Goal: Task Accomplishment & Management: Use online tool/utility

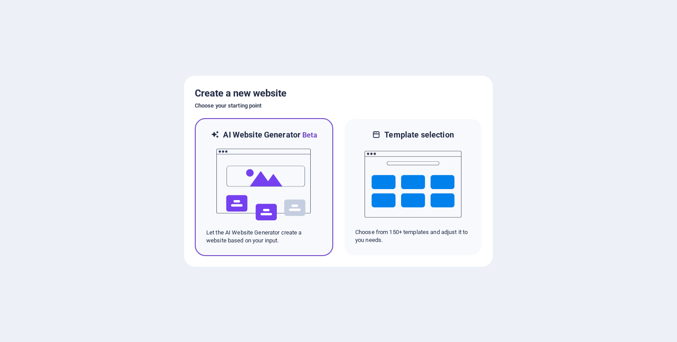
click at [286, 178] on img at bounding box center [264, 185] width 97 height 88
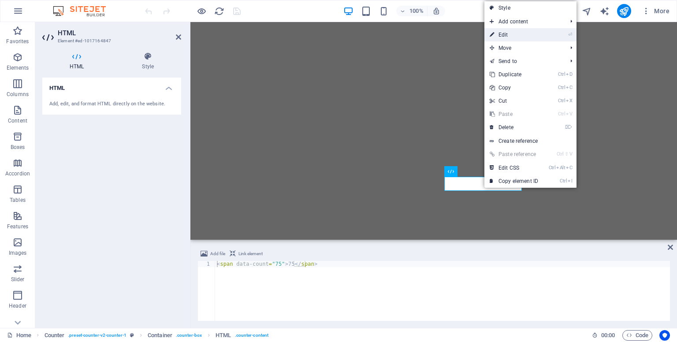
click at [503, 36] on link "⏎ Edit" at bounding box center [513, 34] width 59 height 13
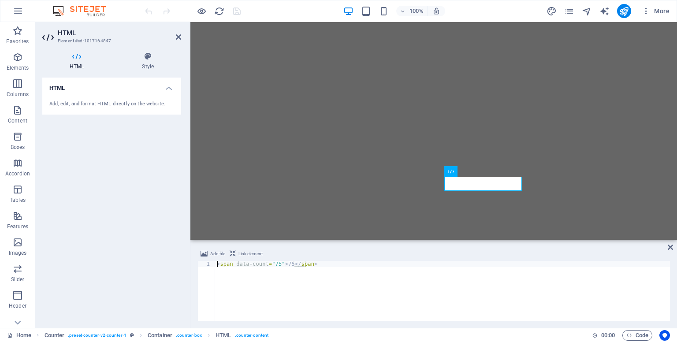
click at [167, 89] on h4 "HTML" at bounding box center [111, 86] width 139 height 16
click at [167, 89] on h4 "HTML" at bounding box center [111, 88] width 139 height 21
click at [79, 57] on icon at bounding box center [76, 56] width 69 height 9
click at [85, 106] on div "Add, edit, and format HTML directly on the website." at bounding box center [111, 103] width 125 height 7
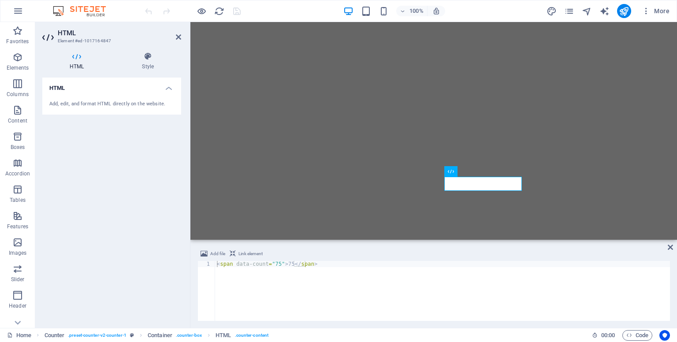
click at [79, 62] on h4 "HTML" at bounding box center [78, 61] width 72 height 19
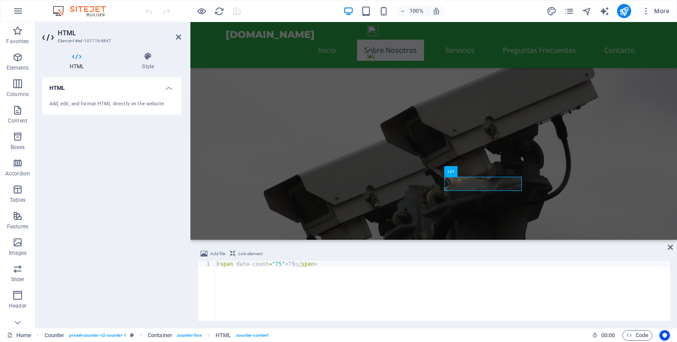
scroll to position [397, 0]
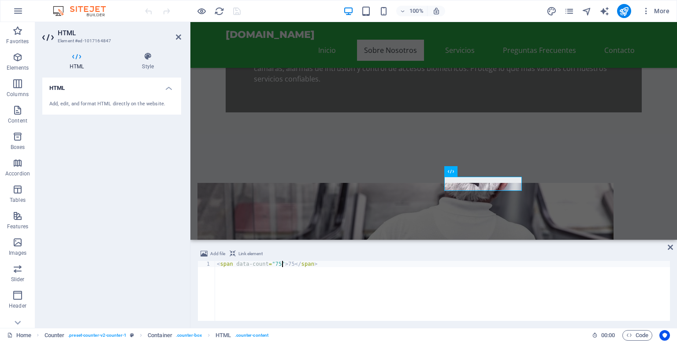
click at [283, 265] on div "< span data-count = "75" > 75 </ span >" at bounding box center [442, 297] width 455 height 72
click at [286, 264] on div "< span data-count = "75" > 75 </ span >" at bounding box center [442, 297] width 455 height 72
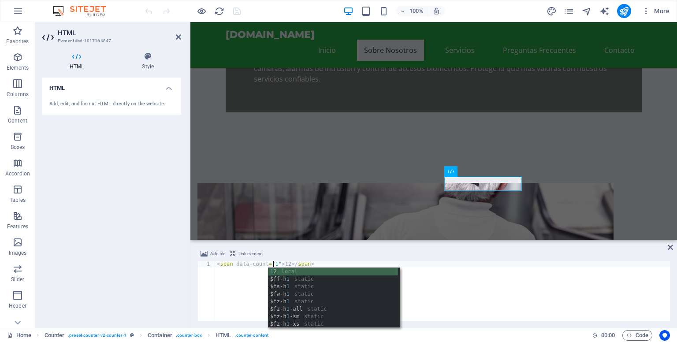
scroll to position [0, 5]
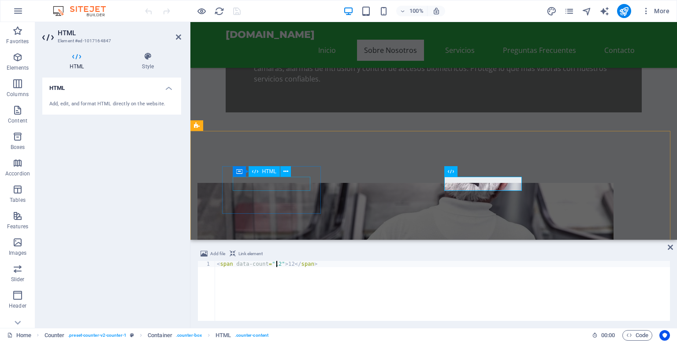
type textarea "<span data-count="12">12</span>"
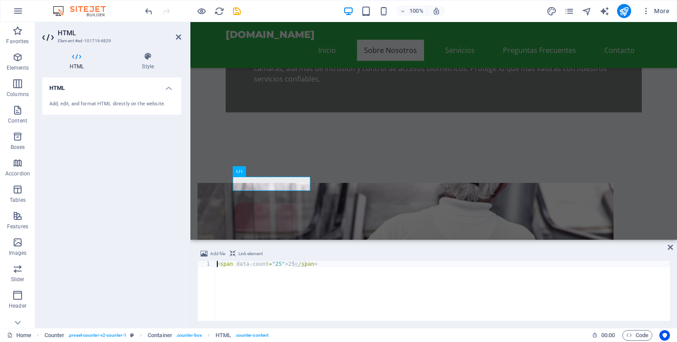
click at [272, 264] on div "< span data-count = "25" > 25 </ span >" at bounding box center [442, 297] width 455 height 72
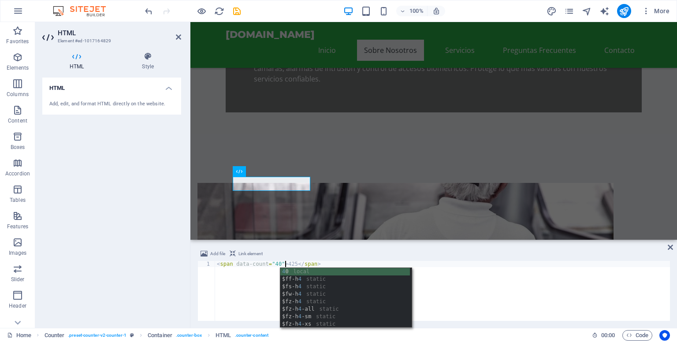
scroll to position [0, 5]
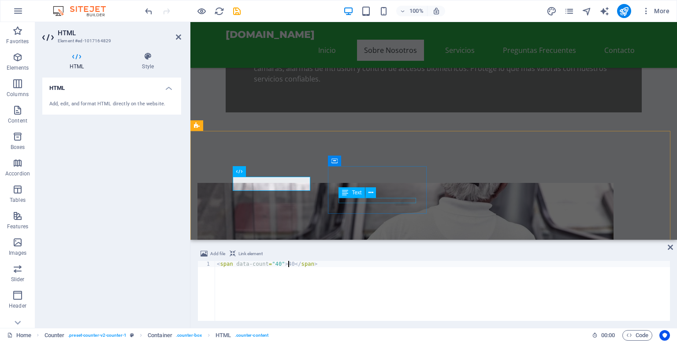
type textarea "<span data-count="40">40</span>"
click at [377, 190] on div "Text" at bounding box center [359, 192] width 43 height 11
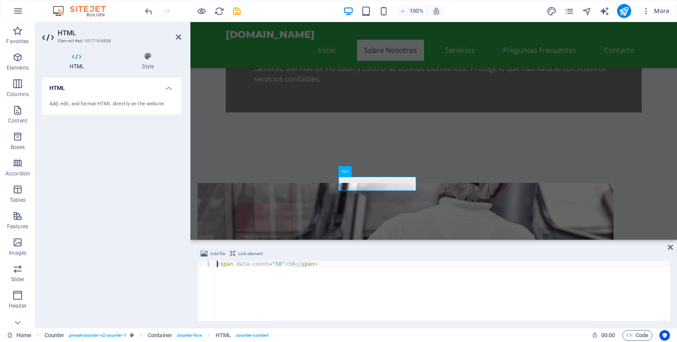
click at [269, 263] on div "< span data-count = "50" > 50 </ span >" at bounding box center [442, 297] width 455 height 72
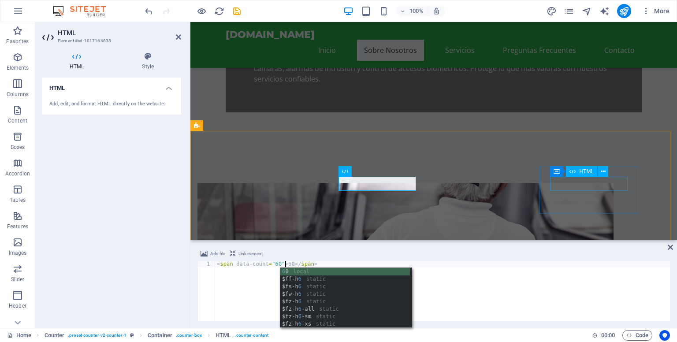
type textarea "<span data-count="60">60</span>"
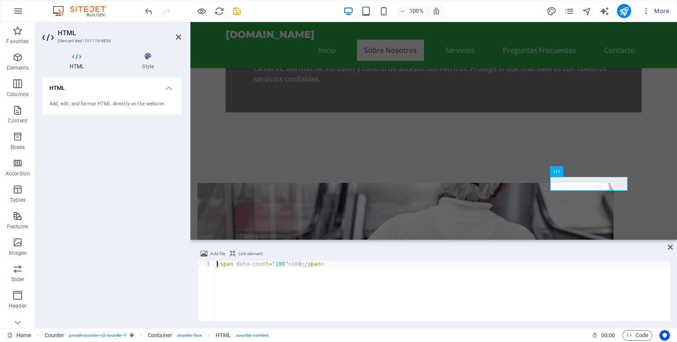
click at [274, 263] on div "< span data-count = "100" > 100 </ span >" at bounding box center [442, 297] width 455 height 72
type textarea "<span data-count="20">20</span>"
click at [118, 177] on div "HTML Add, edit, and format HTML directly on the website." at bounding box center [111, 199] width 139 height 243
click at [145, 147] on div "HTML Add, edit, and format HTML directly on the website." at bounding box center [111, 199] width 139 height 243
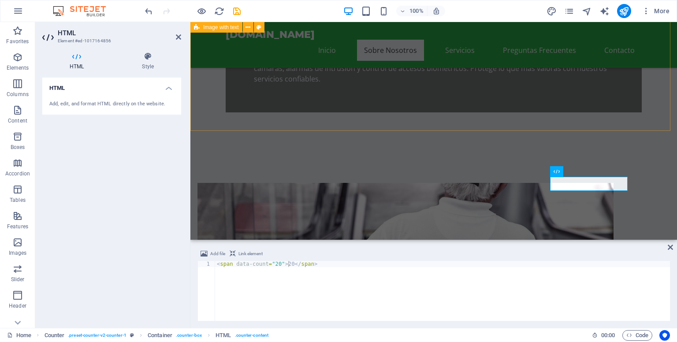
click at [501, 148] on div "Drop content here or Add elements Paste clipboard Acerca de nosotros IpVigilanc…" at bounding box center [433, 343] width 487 height 390
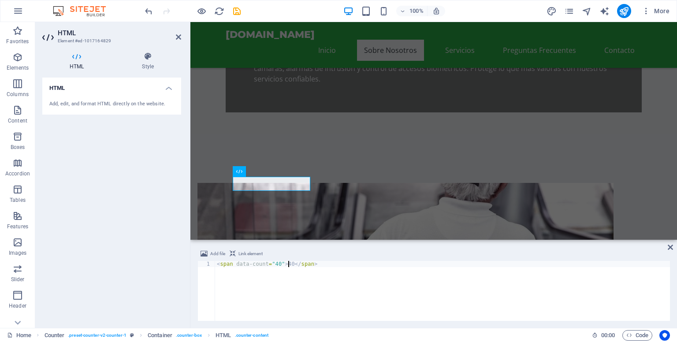
click at [270, 263] on div "< span data-count = "40" > 40 </ span >" at bounding box center [442, 297] width 455 height 72
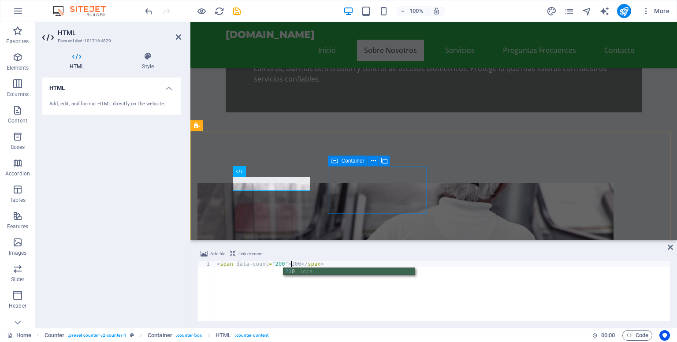
type textarea "<span data-count="200">200</span>"
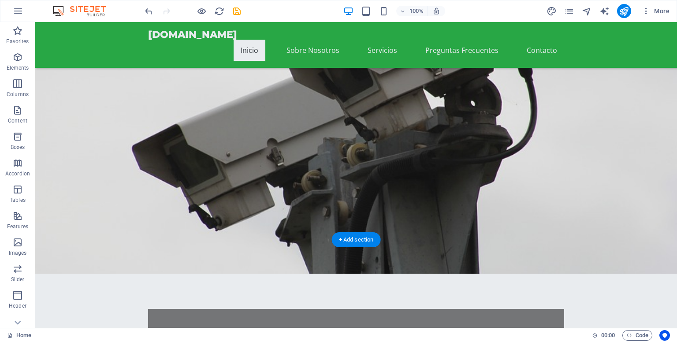
scroll to position [0, 0]
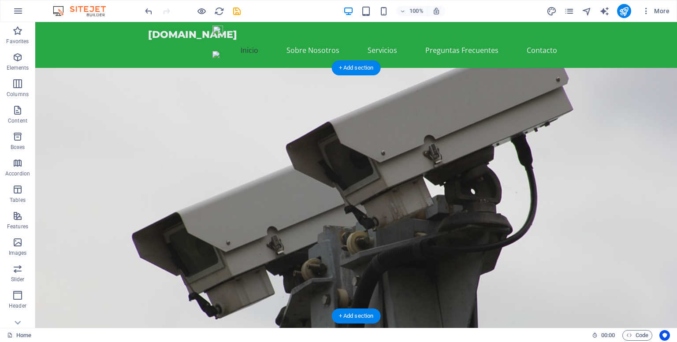
click at [443, 126] on figure at bounding box center [356, 215] width 642 height 294
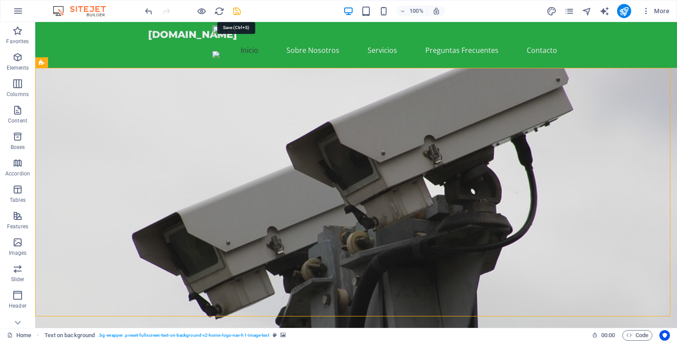
click at [239, 11] on icon "save" at bounding box center [237, 11] width 10 height 10
checkbox input "false"
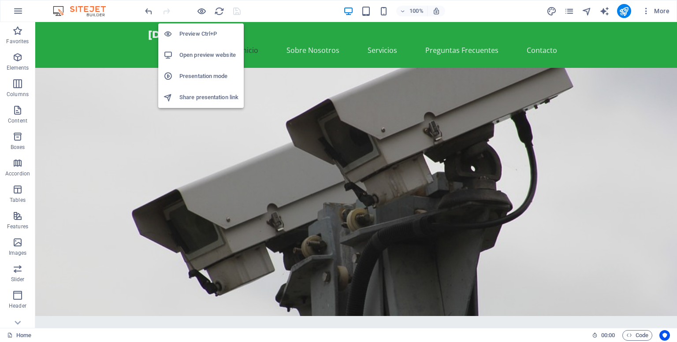
click at [202, 56] on h6 "Open preview website" at bounding box center [208, 55] width 59 height 11
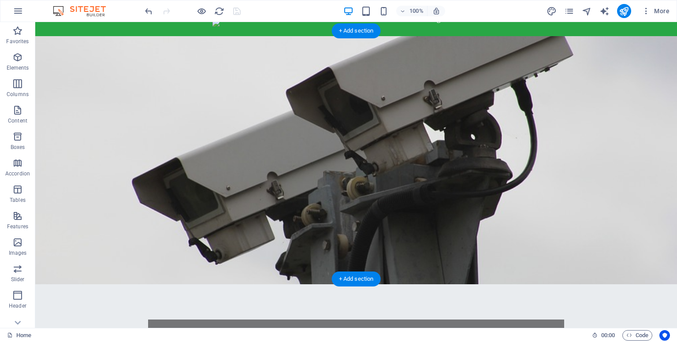
scroll to position [44, 0]
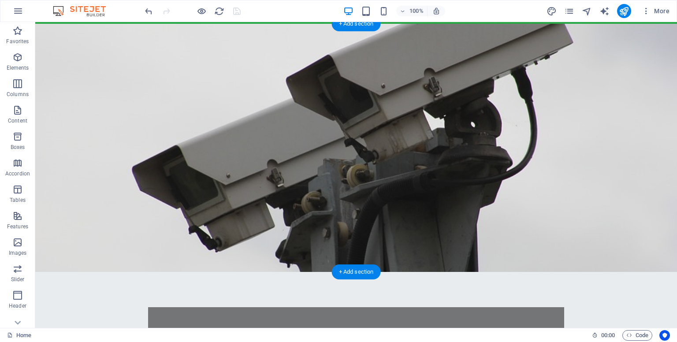
click at [431, 143] on figure at bounding box center [356, 148] width 642 height 248
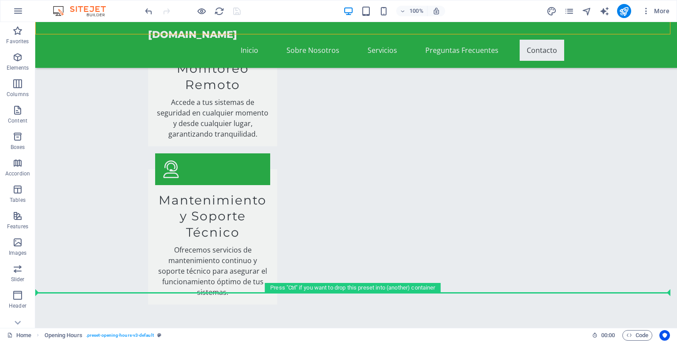
scroll to position [2373, 0]
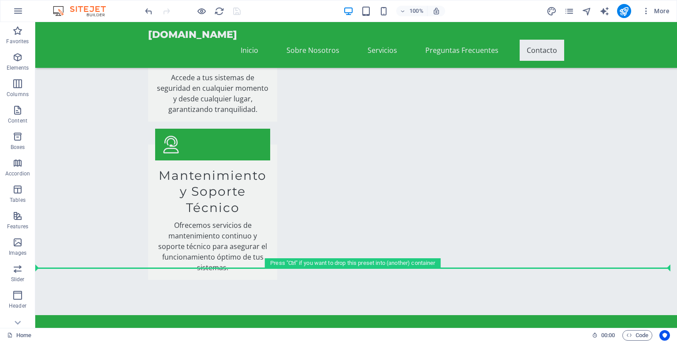
drag, startPoint x: 141, startPoint y: 106, endPoint x: 130, endPoint y: 272, distance: 166.1
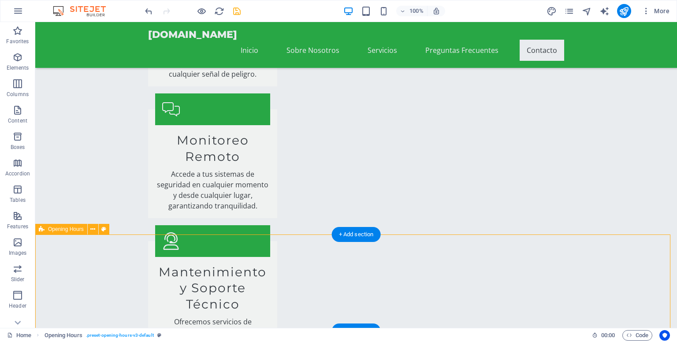
scroll to position [2365, 0]
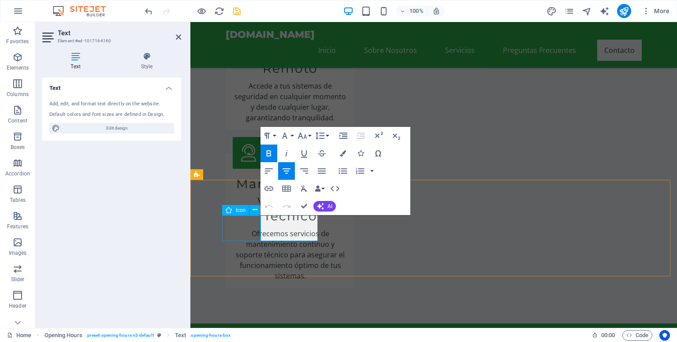
scroll to position [2334, 0]
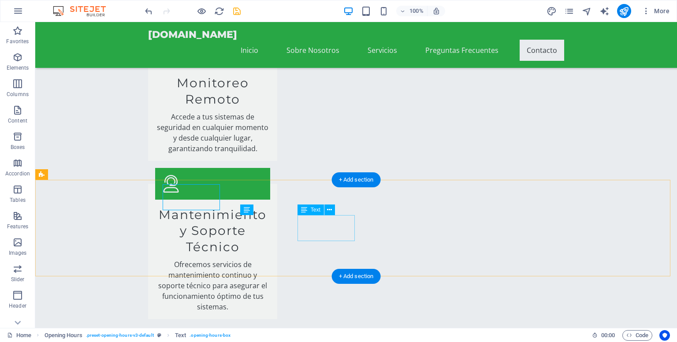
scroll to position [2365, 0]
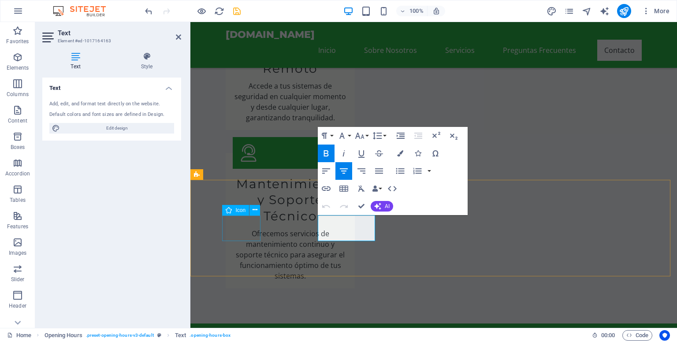
scroll to position [2334, 0]
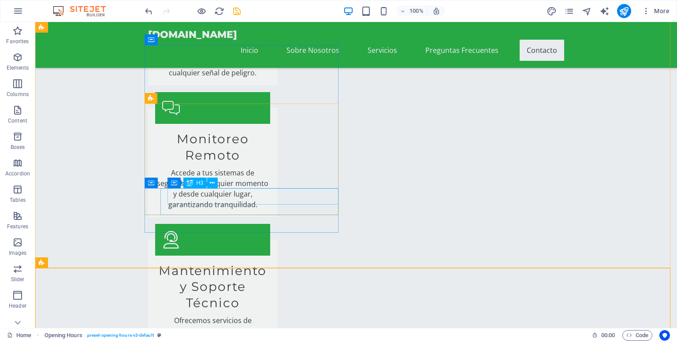
scroll to position [2276, 0]
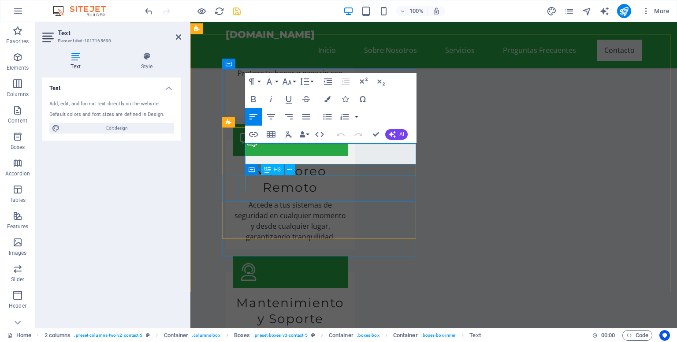
scroll to position [2202, 0]
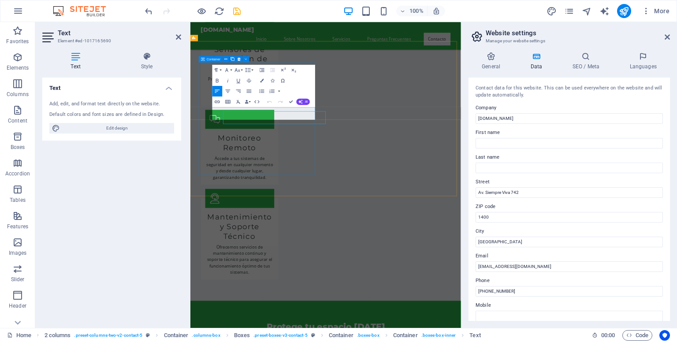
scroll to position [2194, 0]
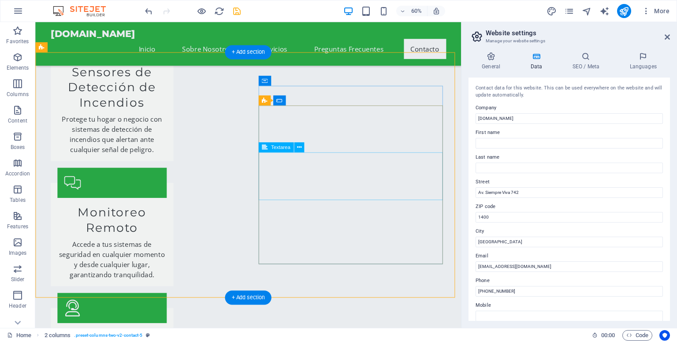
scroll to position [2194, 0]
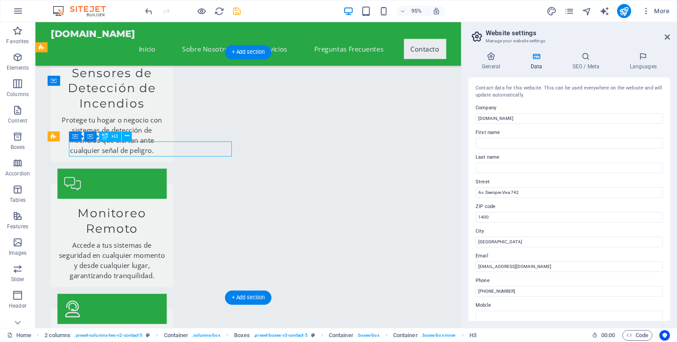
drag, startPoint x: 108, startPoint y: 154, endPoint x: 139, endPoint y: 170, distance: 35.5
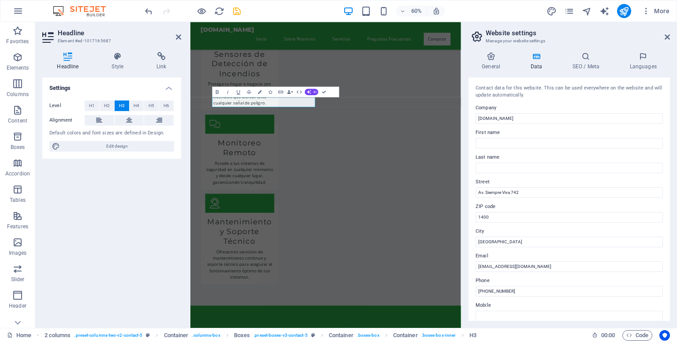
scroll to position [2194, 0]
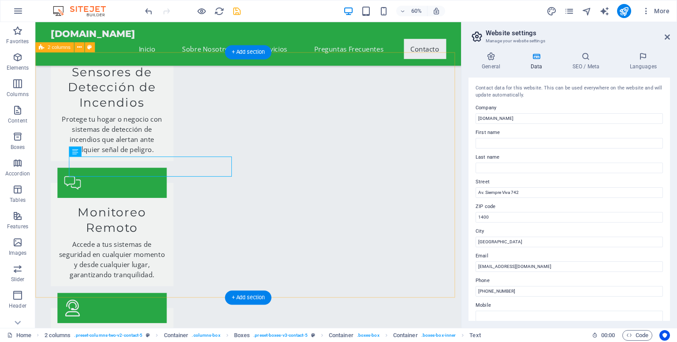
scroll to position [2194, 0]
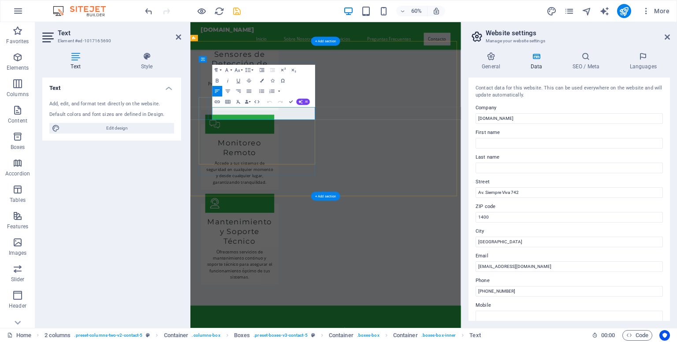
scroll to position [2194, 0]
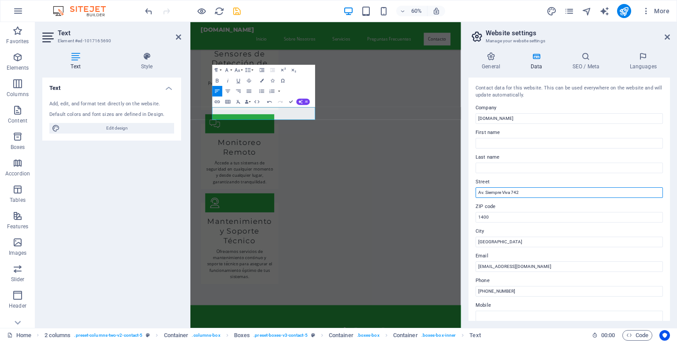
click at [523, 195] on input "Av. Siempre Viva 742" at bounding box center [569, 192] width 187 height 11
drag, startPoint x: 523, startPoint y: 195, endPoint x: 464, endPoint y: 193, distance: 59.6
click at [464, 193] on div "General Data SEO / Meta Languages Website name ipvigilancia.com.ar Logo Drag fi…" at bounding box center [569, 186] width 216 height 283
type input "San Pedrode Jujuy"
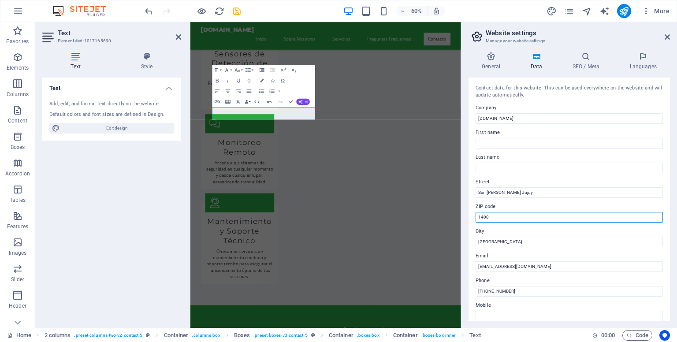
drag, startPoint x: 483, startPoint y: 216, endPoint x: 469, endPoint y: 216, distance: 13.7
click at [469, 216] on div "Contact data for this website. This can be used everywhere on the website and w…" at bounding box center [569, 199] width 201 height 243
type input "4500"
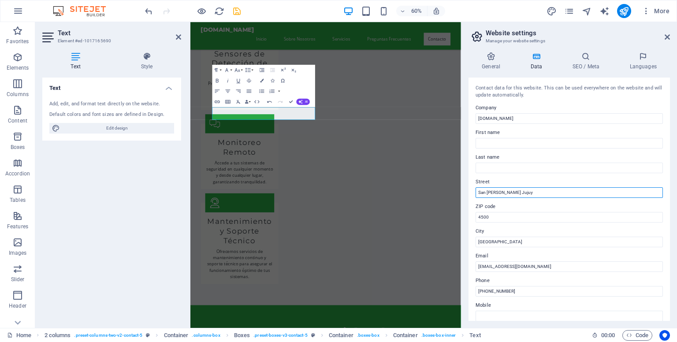
click at [498, 191] on input "San Pedrode Jujuy" at bounding box center [569, 192] width 187 height 11
type input "[GEOGRAPHIC_DATA][PERSON_NAME]"
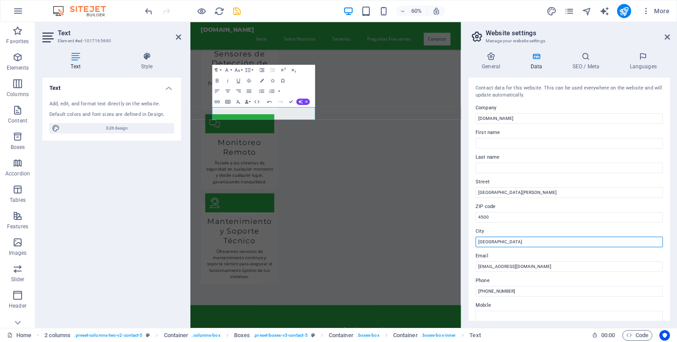
click at [510, 240] on input "Buenos Aires" at bounding box center [569, 242] width 187 height 11
drag, startPoint x: 510, startPoint y: 240, endPoint x: 462, endPoint y: 242, distance: 48.1
click at [462, 242] on aside "Website settings Manage your website settings General Data SEO / Meta Languages…" at bounding box center [569, 175] width 216 height 306
type input "[GEOGRAPHIC_DATA]"
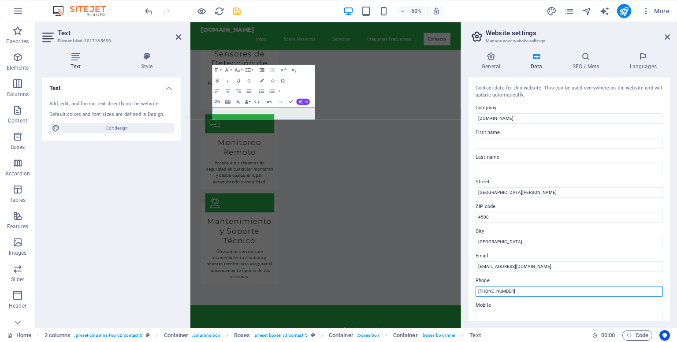
click at [505, 292] on input "+54 11 1234-5678" at bounding box center [569, 291] width 187 height 11
drag, startPoint x: 487, startPoint y: 291, endPoint x: 534, endPoint y: 295, distance: 47.4
click at [534, 295] on input "+54 11 1234-5678" at bounding box center [569, 291] width 187 height 11
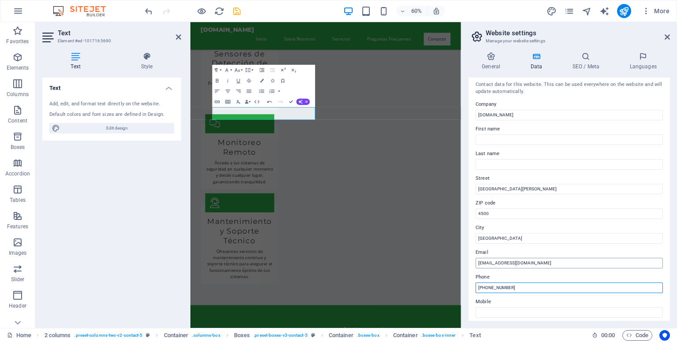
scroll to position [0, 0]
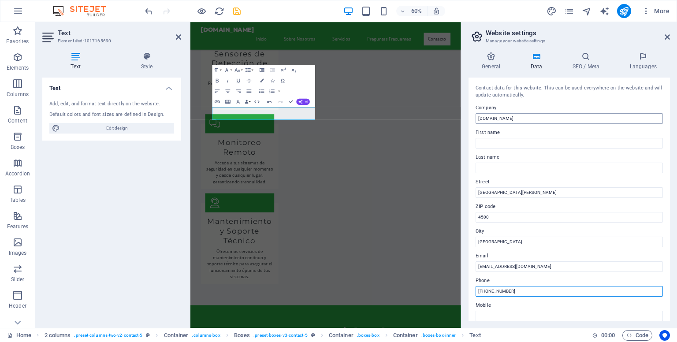
type input "[PHONE_NUMBER]"
click at [500, 118] on input "[DOMAIN_NAME]" at bounding box center [569, 118] width 187 height 11
click at [483, 60] on icon at bounding box center [491, 56] width 45 height 9
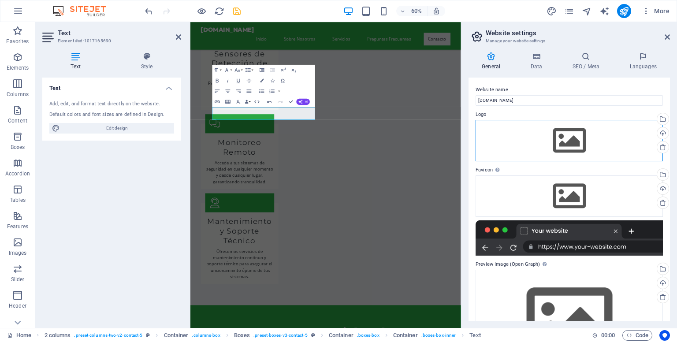
click at [575, 134] on div "Drag files here, click to choose files or select files from Files or our free s…" at bounding box center [569, 140] width 187 height 41
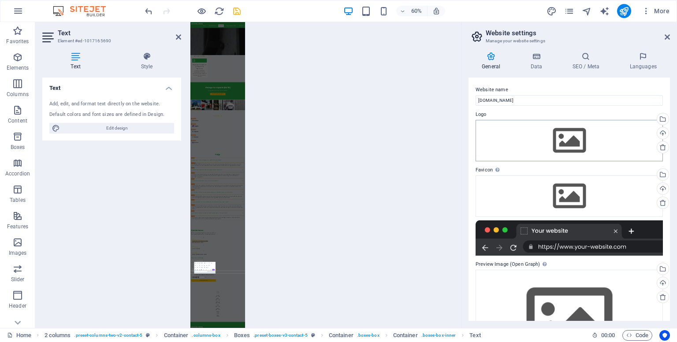
scroll to position [384, 0]
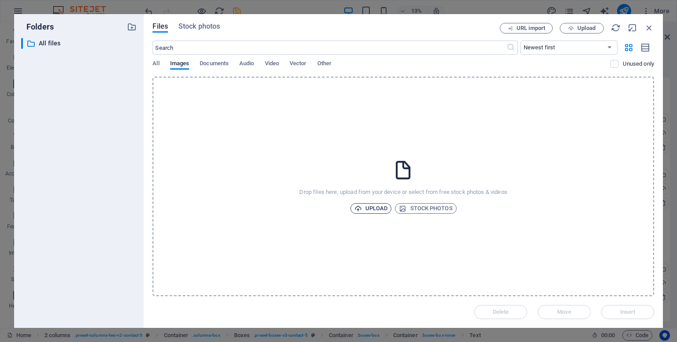
click at [379, 206] on span "Upload" at bounding box center [370, 208] width 33 height 11
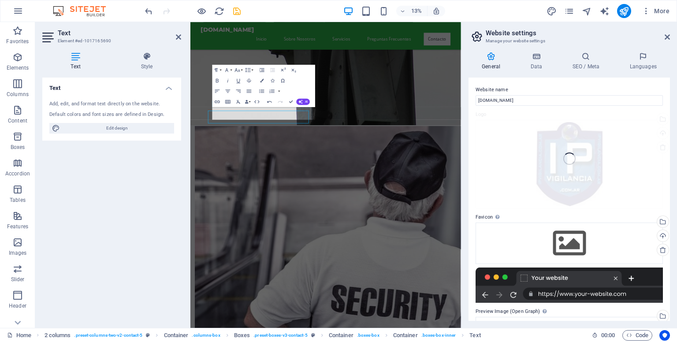
scroll to position [2194, 0]
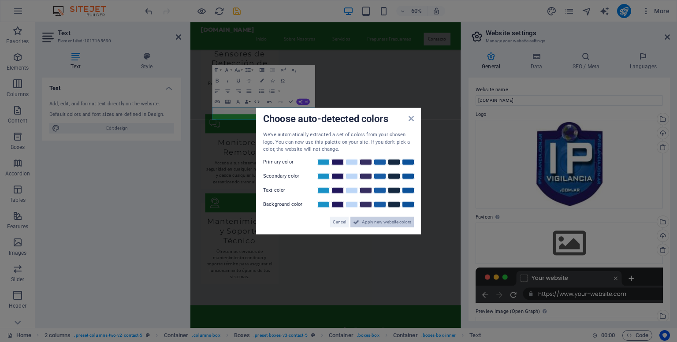
drag, startPoint x: 368, startPoint y: 220, endPoint x: 297, endPoint y: 331, distance: 131.9
click at [368, 220] on span "Apply new website colors" at bounding box center [386, 221] width 49 height 11
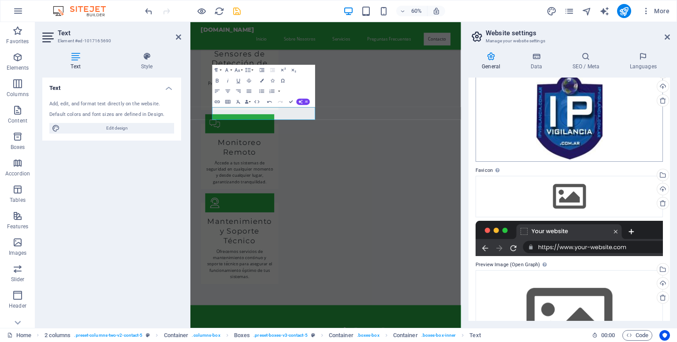
scroll to position [0, 0]
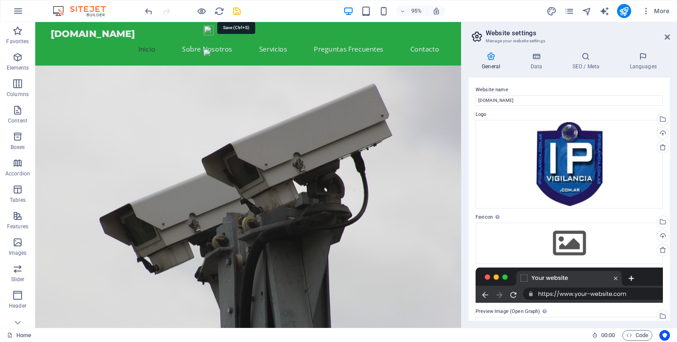
click at [236, 11] on icon "save" at bounding box center [237, 11] width 10 height 10
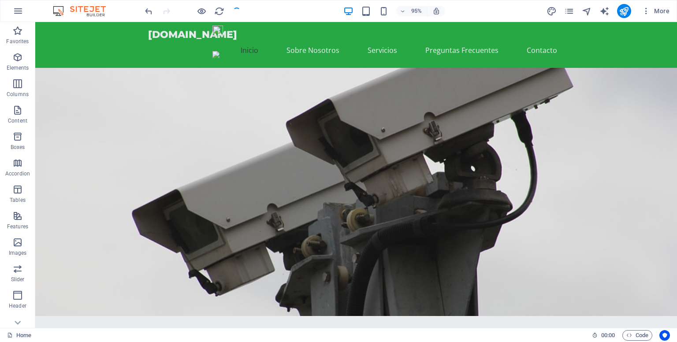
checkbox input "false"
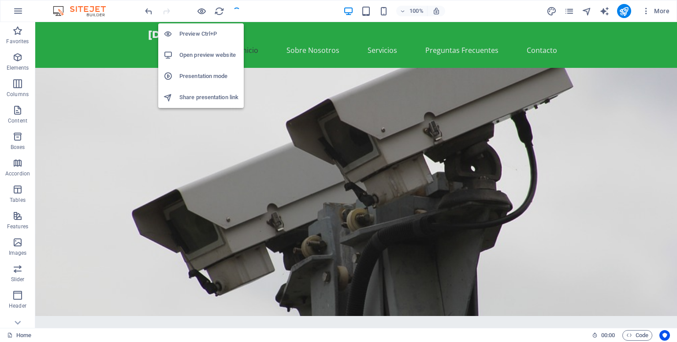
click at [200, 52] on h6 "Open preview website" at bounding box center [208, 55] width 59 height 11
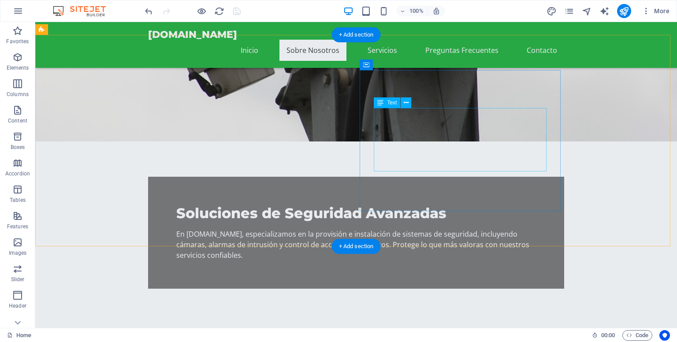
scroll to position [309, 0]
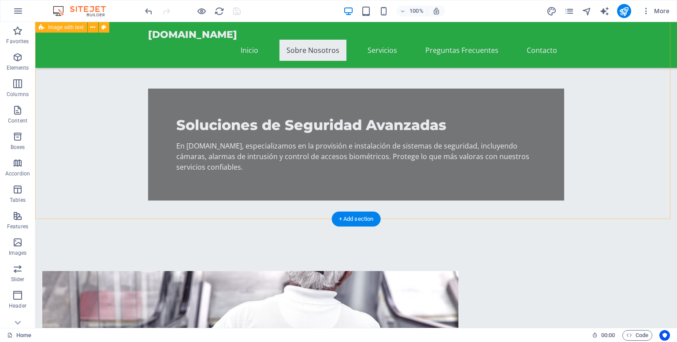
click at [286, 271] on figure at bounding box center [250, 341] width 416 height 141
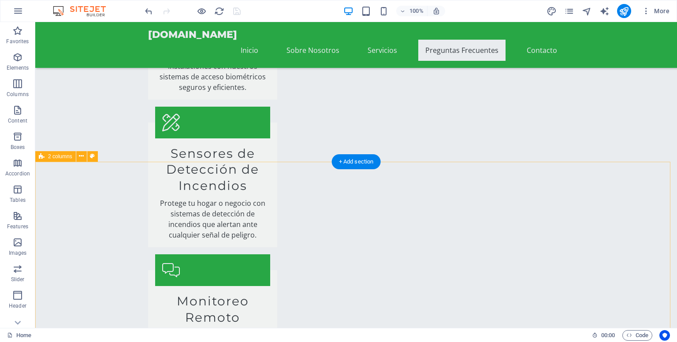
scroll to position [2292, 0]
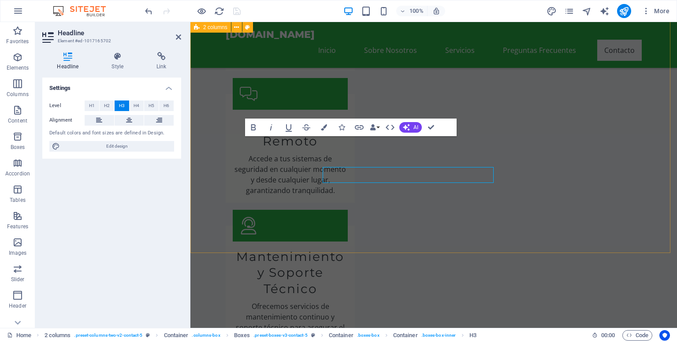
scroll to position [2261, 0]
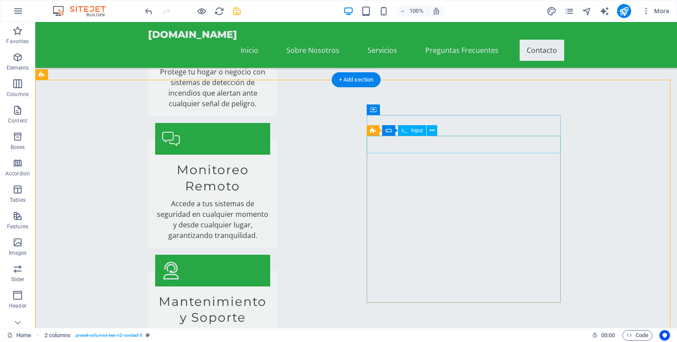
scroll to position [2204, 0]
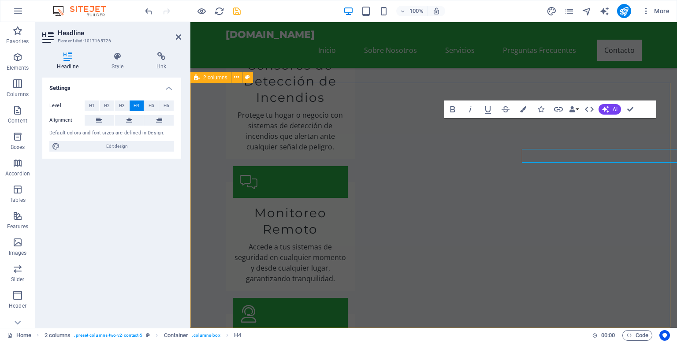
scroll to position [2172, 0]
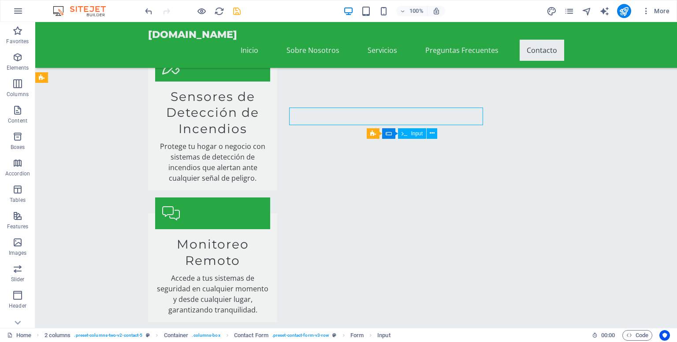
scroll to position [2204, 0]
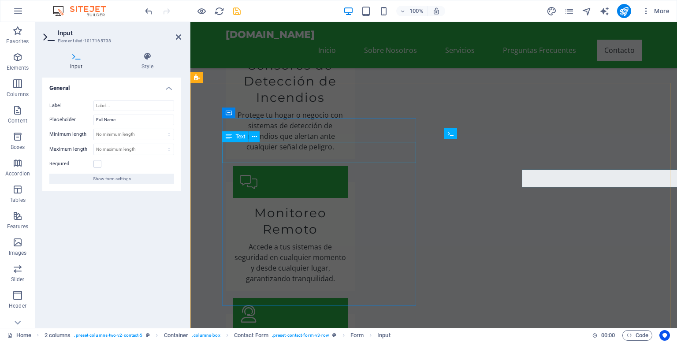
scroll to position [2172, 0]
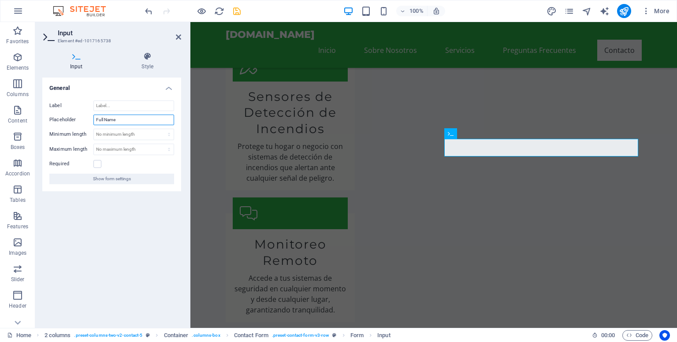
drag, startPoint x: 118, startPoint y: 120, endPoint x: 92, endPoint y: 119, distance: 25.6
click at [92, 119] on div "Placeholder Full Name" at bounding box center [111, 120] width 125 height 11
type input "Nombre Completo"
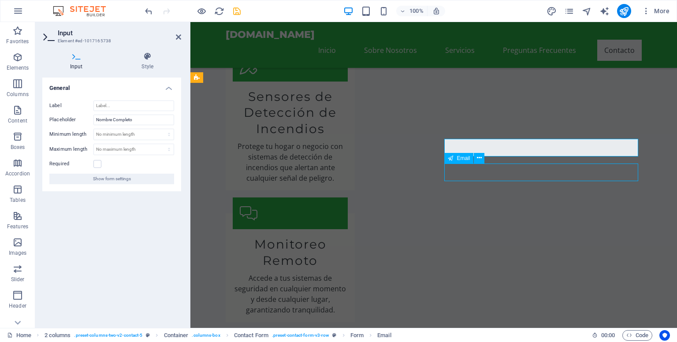
scroll to position [2204, 0]
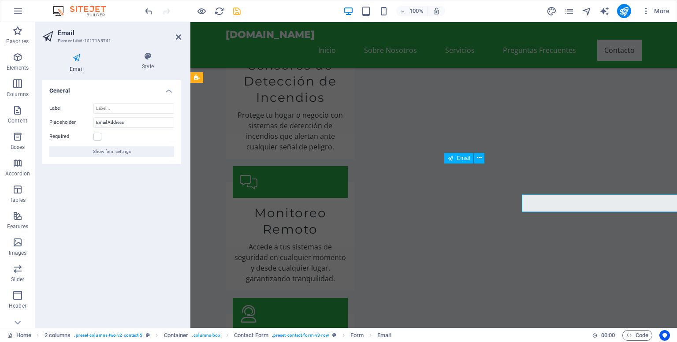
scroll to position [2172, 0]
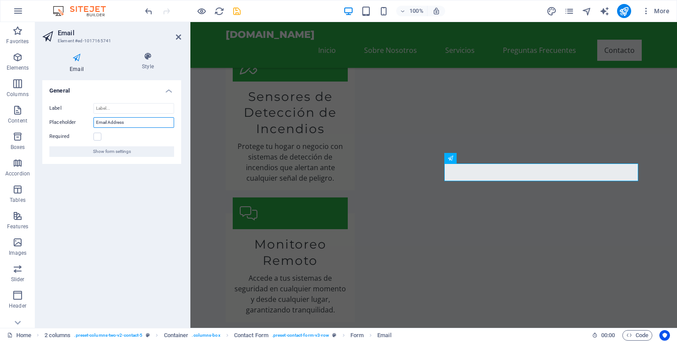
drag, startPoint x: 109, startPoint y: 123, endPoint x: 144, endPoint y: 127, distance: 34.6
click at [144, 127] on input "Email Address" at bounding box center [133, 122] width 81 height 11
type input "Email"
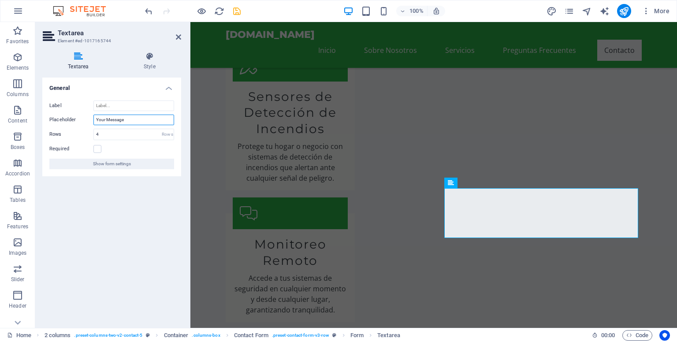
drag, startPoint x: 132, startPoint y: 122, endPoint x: 61, endPoint y: 119, distance: 71.5
click at [61, 119] on div "Placeholder Your Message" at bounding box center [111, 120] width 125 height 11
type input "Tu mensaje"
click at [145, 205] on div "General Label Placeholder Tu mensaje Rows 4 Rows Required Show form settings" at bounding box center [111, 199] width 139 height 243
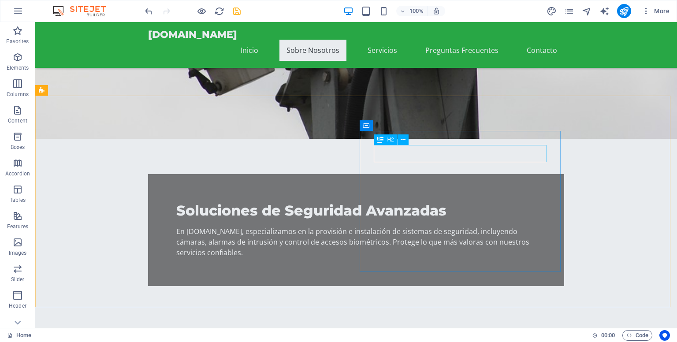
scroll to position [220, 0]
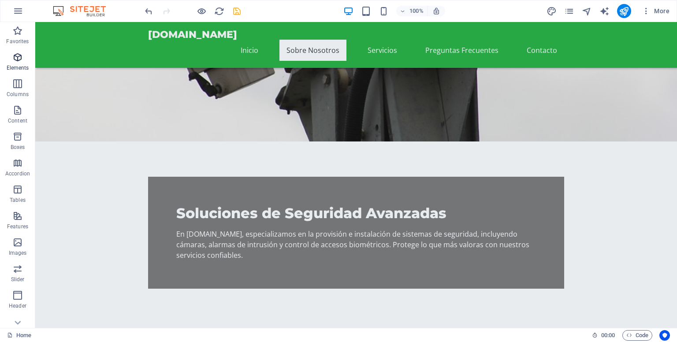
click at [19, 57] on icon "button" at bounding box center [17, 57] width 11 height 11
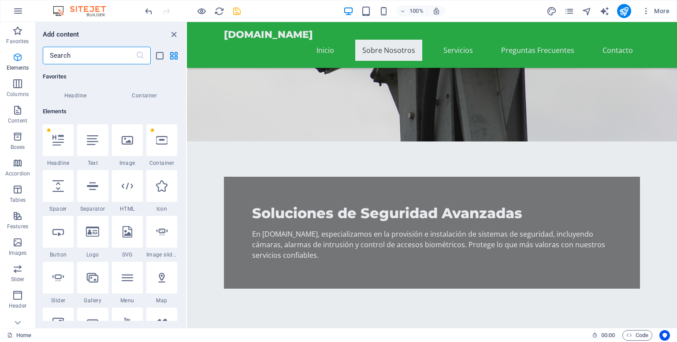
scroll to position [93, 0]
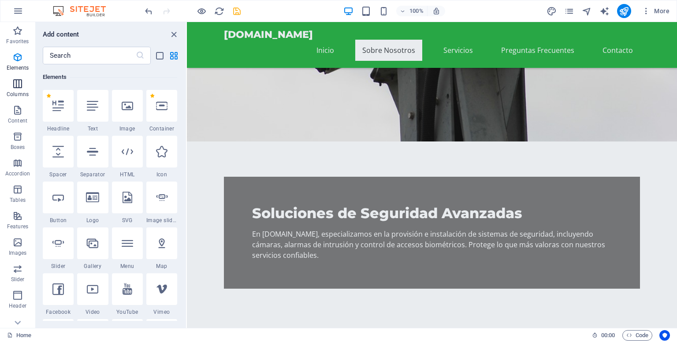
click at [16, 87] on icon "button" at bounding box center [17, 83] width 11 height 11
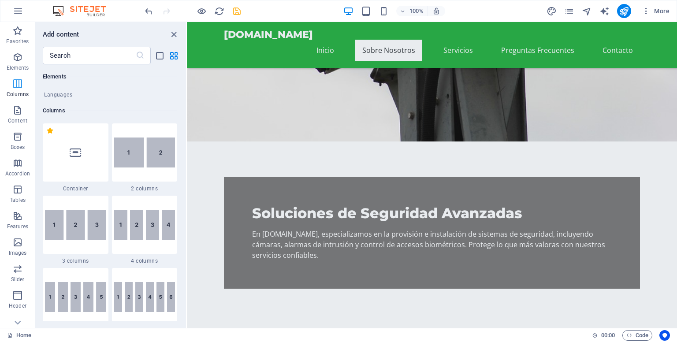
scroll to position [436, 0]
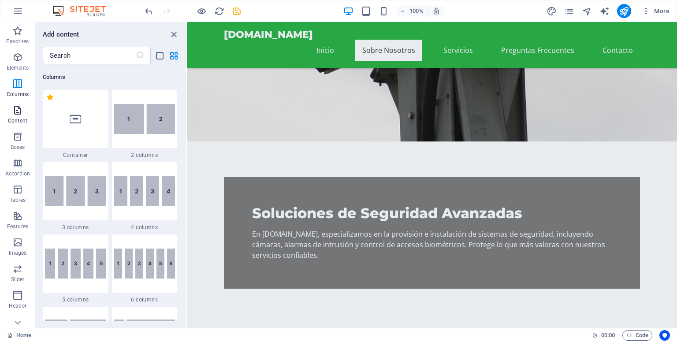
click at [19, 115] on icon "button" at bounding box center [17, 110] width 11 height 11
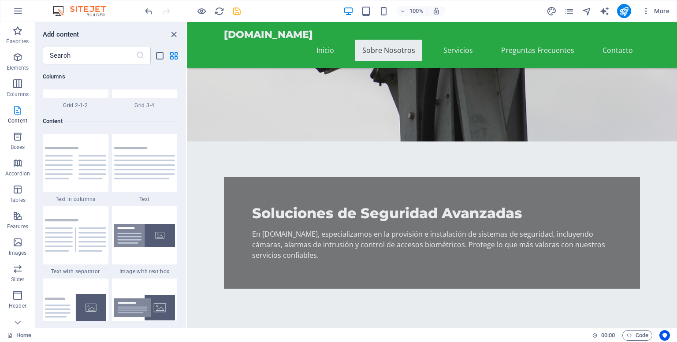
scroll to position [1542, 0]
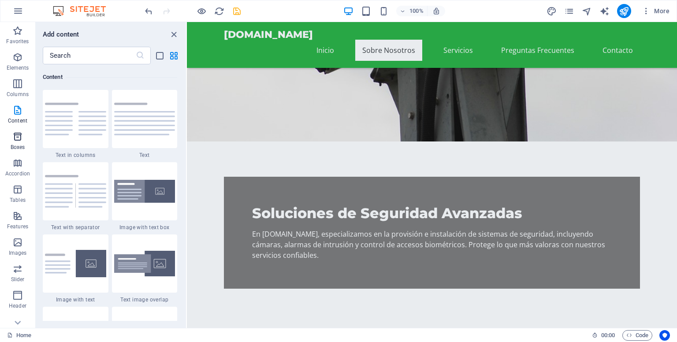
click at [16, 144] on p "Boxes" at bounding box center [18, 147] width 15 height 7
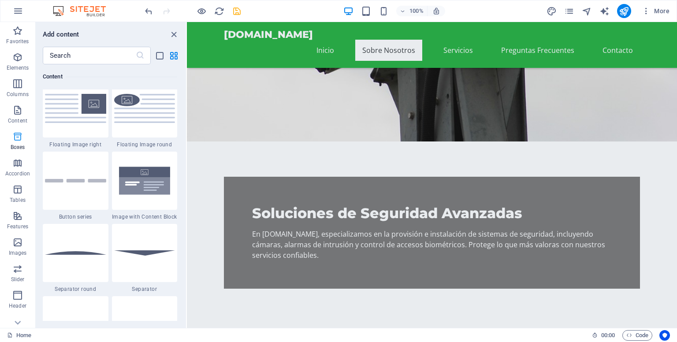
scroll to position [2431, 0]
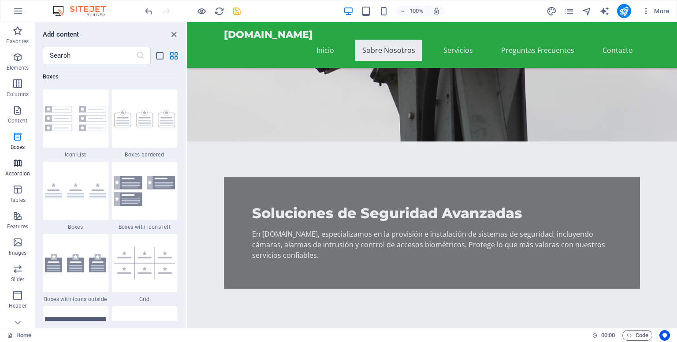
click at [16, 166] on icon "button" at bounding box center [17, 163] width 11 height 11
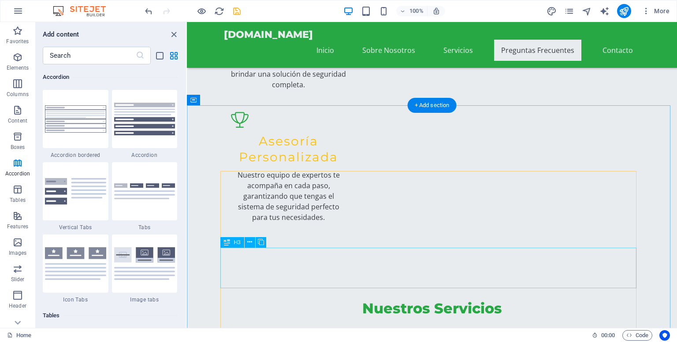
scroll to position [1631, 0]
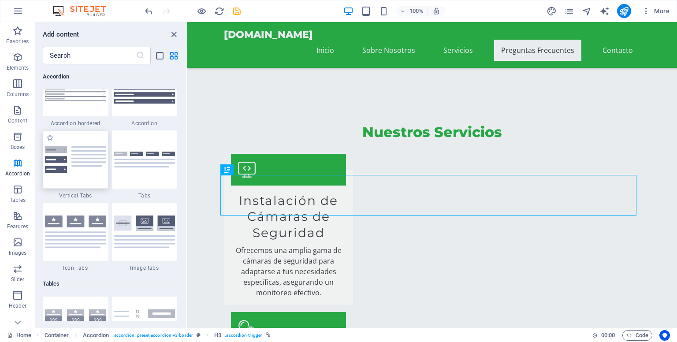
scroll to position [2858, 0]
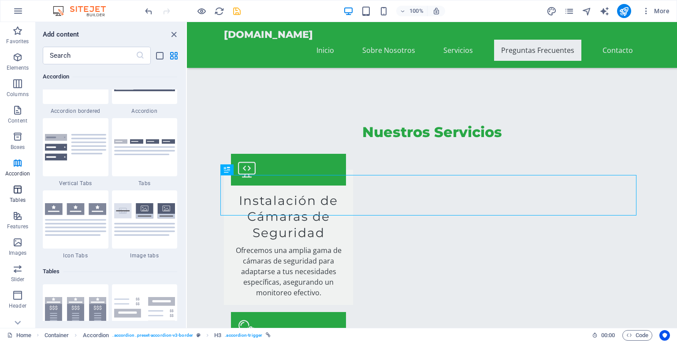
click at [14, 191] on icon "button" at bounding box center [17, 189] width 11 height 11
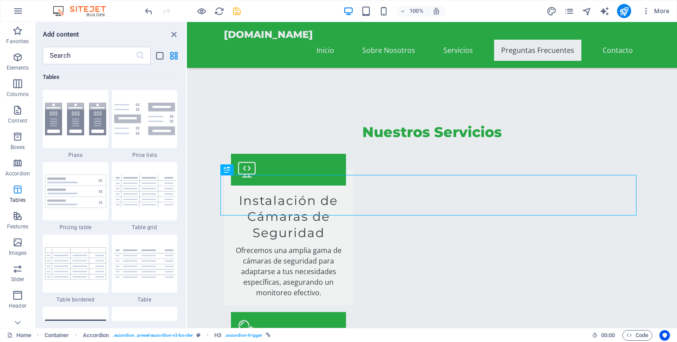
scroll to position [3052, 0]
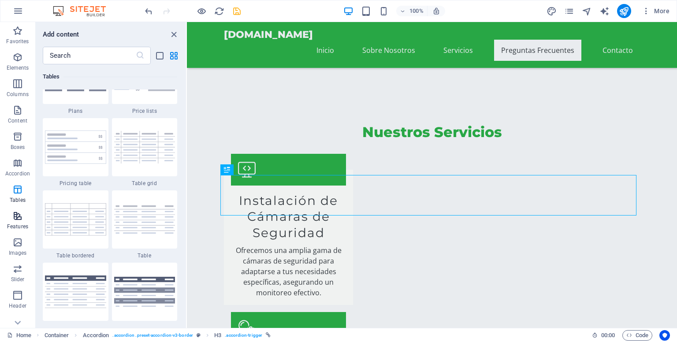
click at [17, 220] on icon "button" at bounding box center [17, 216] width 11 height 11
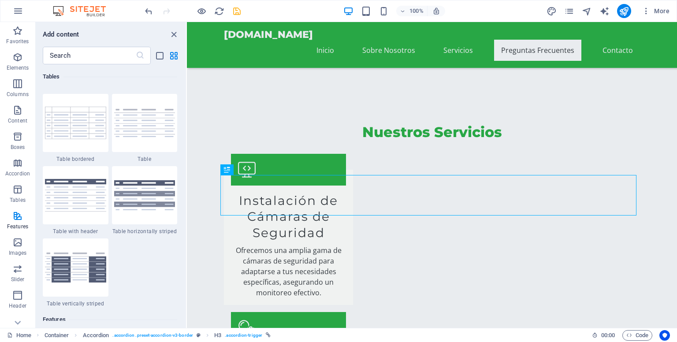
scroll to position [3435, 0]
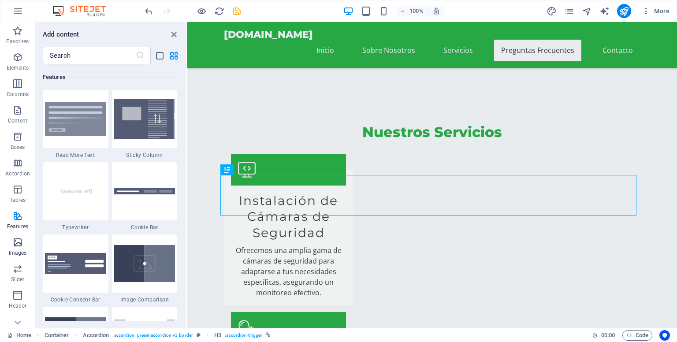
click at [17, 244] on icon "button" at bounding box center [17, 242] width 11 height 11
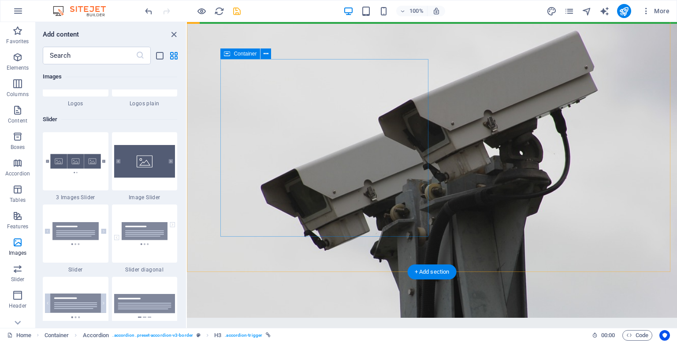
scroll to position [0, 0]
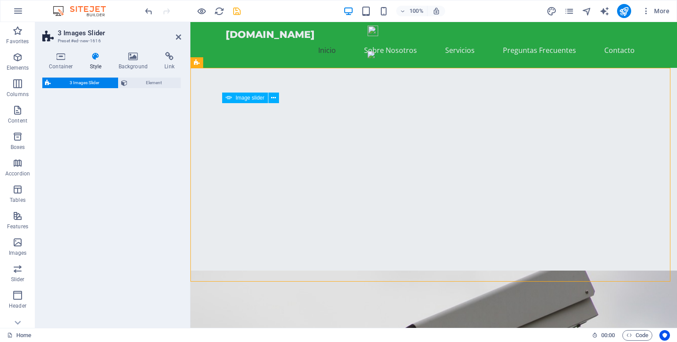
select select "rem"
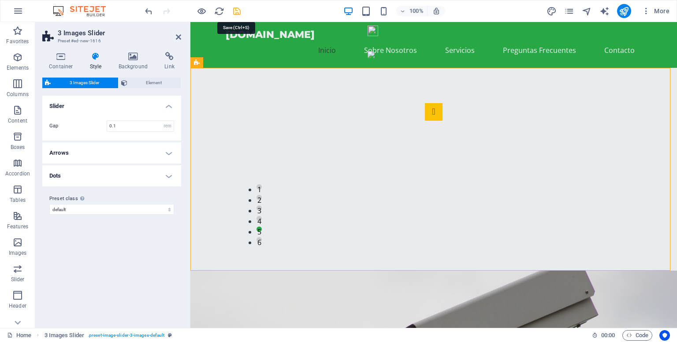
click at [238, 9] on icon "save" at bounding box center [237, 11] width 10 height 10
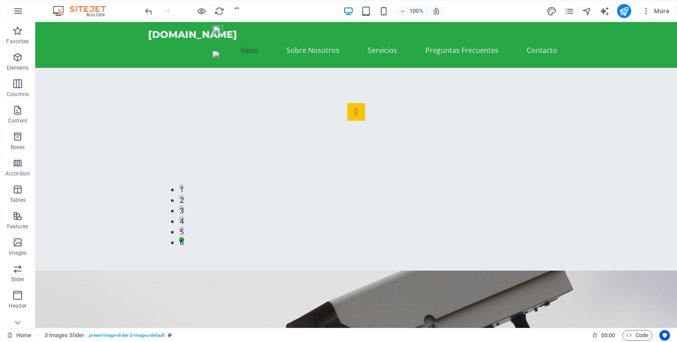
checkbox input "false"
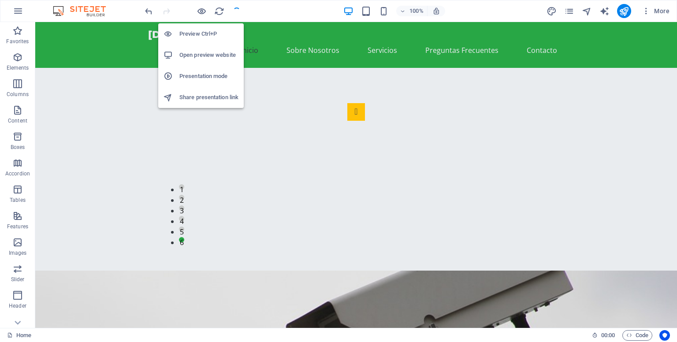
click at [196, 54] on h6 "Open preview website" at bounding box center [208, 55] width 59 height 11
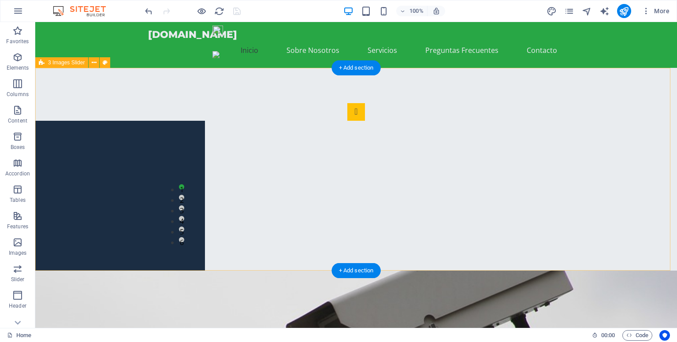
click at [626, 126] on div "1 2 3 4 5 6" at bounding box center [356, 169] width 642 height 203
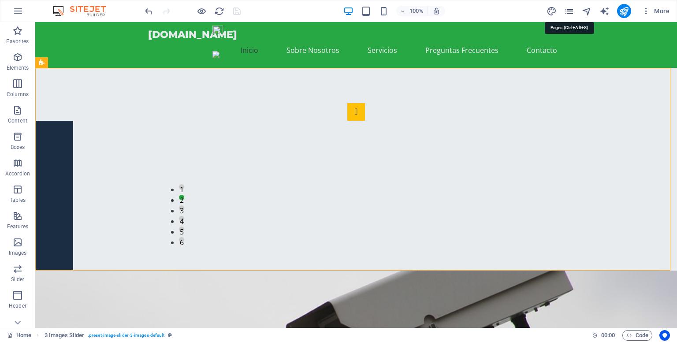
click at [568, 11] on icon "pages" at bounding box center [569, 11] width 10 height 10
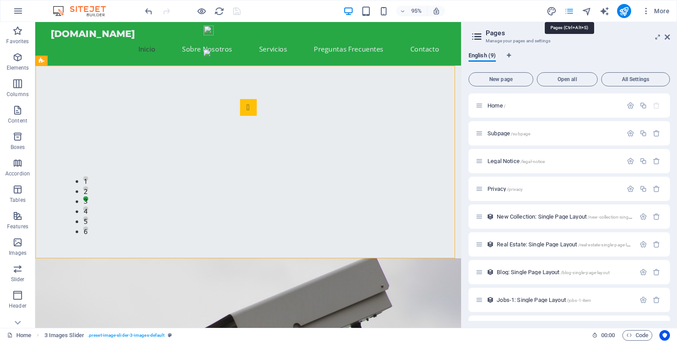
click at [568, 11] on icon "pages" at bounding box center [569, 11] width 10 height 10
click at [553, 8] on icon "design" at bounding box center [552, 11] width 10 height 10
select select "px"
select select "200"
select select "px"
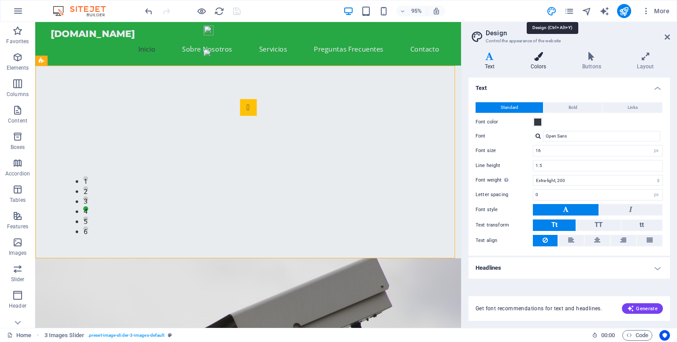
click at [538, 59] on icon at bounding box center [538, 56] width 48 height 9
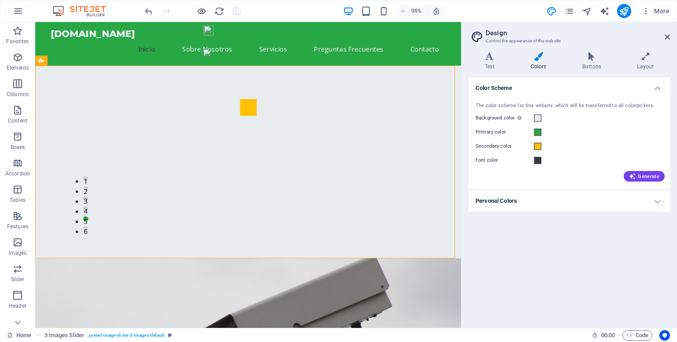
click at [544, 197] on h4 "Personal Colors" at bounding box center [569, 200] width 201 height 21
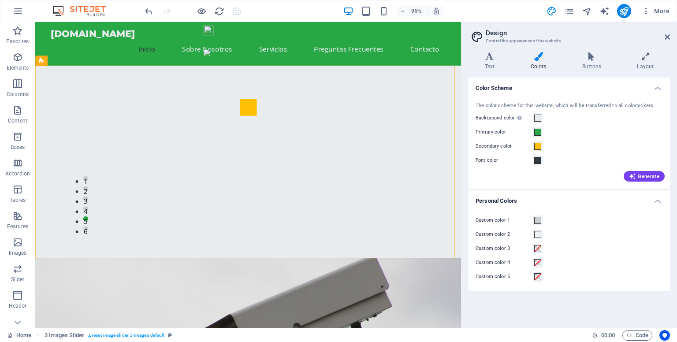
click at [544, 197] on h4 "Personal Colors" at bounding box center [569, 198] width 201 height 16
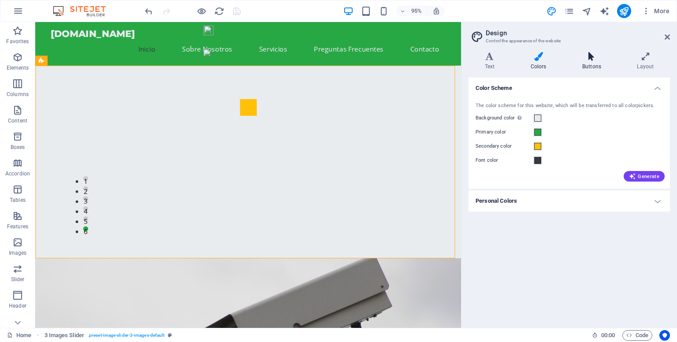
click at [592, 60] on icon at bounding box center [591, 56] width 51 height 9
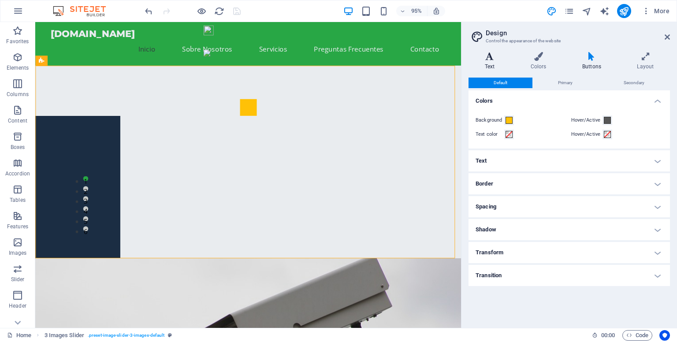
click at [490, 62] on h4 "Text" at bounding box center [492, 61] width 46 height 19
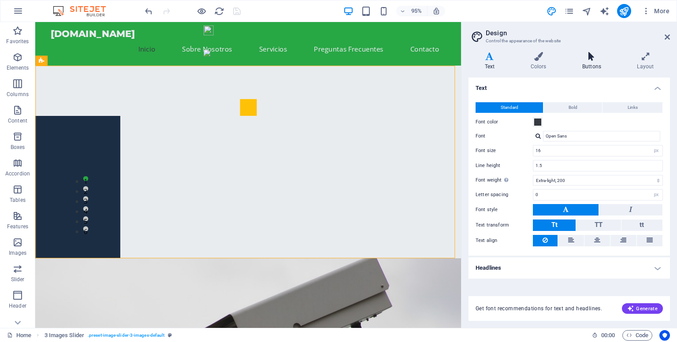
click at [590, 62] on h4 "Buttons" at bounding box center [593, 61] width 55 height 19
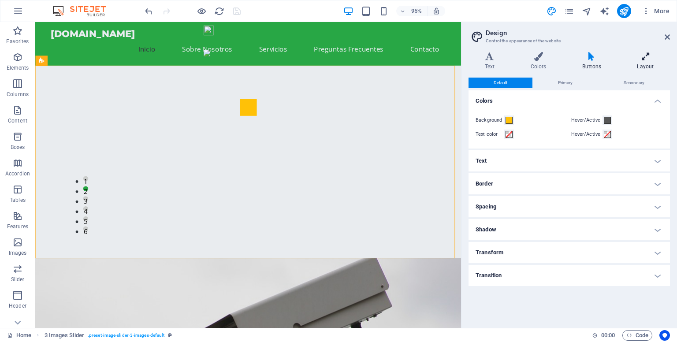
click at [640, 67] on h4 "Layout" at bounding box center [645, 61] width 49 height 19
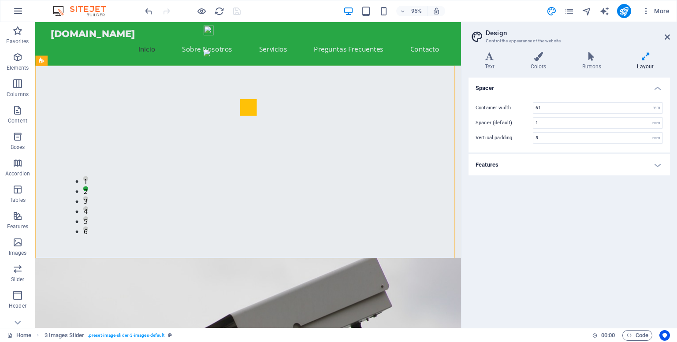
click at [17, 11] on icon "button" at bounding box center [18, 11] width 11 height 11
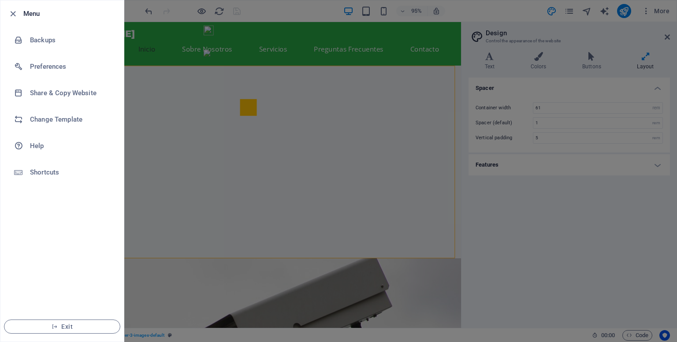
click at [11, 11] on icon "button" at bounding box center [13, 14] width 10 height 10
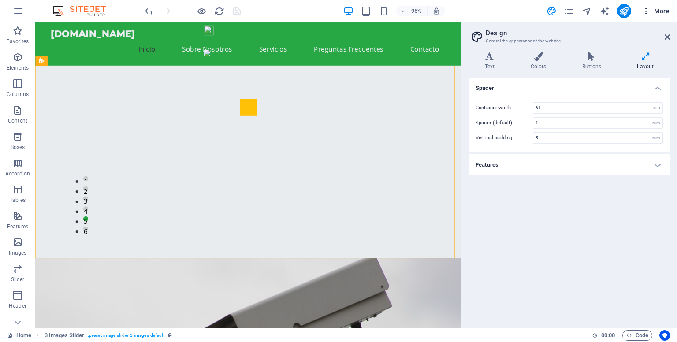
click at [647, 12] on icon "button" at bounding box center [646, 11] width 9 height 9
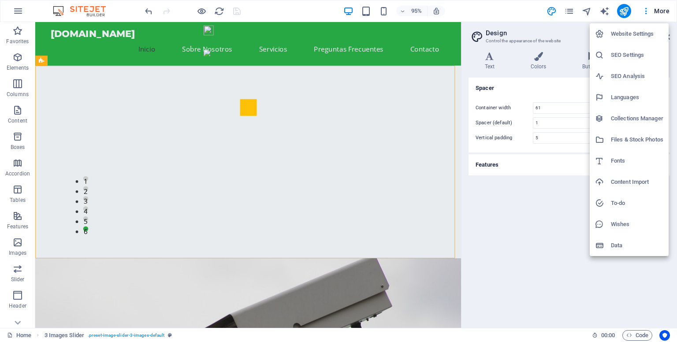
click at [626, 96] on h6 "Languages" at bounding box center [637, 97] width 52 height 11
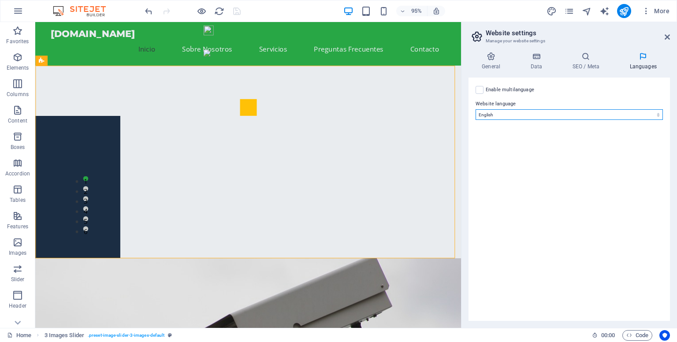
click at [547, 115] on select "Abkhazian Afar Afrikaans Akan Albanian Amharic Arabic Aragonese Armenian Assame…" at bounding box center [569, 114] width 187 height 11
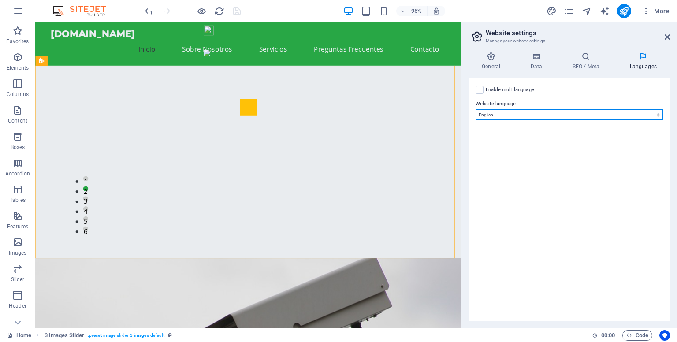
select select "148"
click at [476, 109] on select "Abkhazian Afar Afrikaans Akan Albanian Amharic Arabic Aragonese Armenian Assame…" at bounding box center [569, 114] width 187 height 11
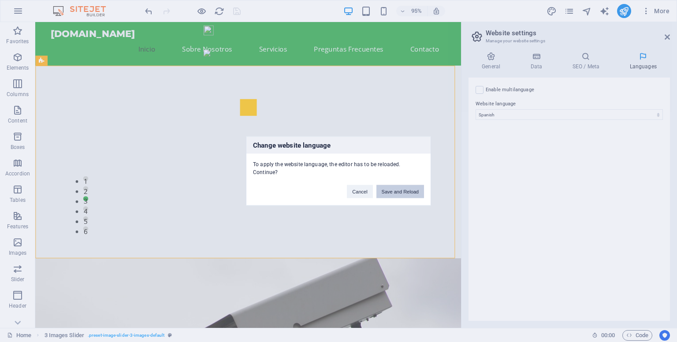
click at [409, 189] on button "Save and Reload" at bounding box center [400, 191] width 48 height 13
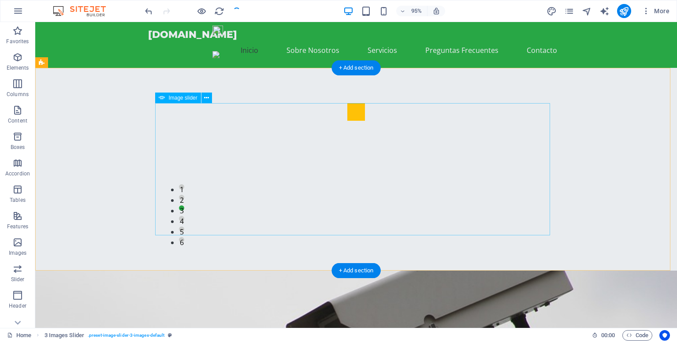
checkbox input "false"
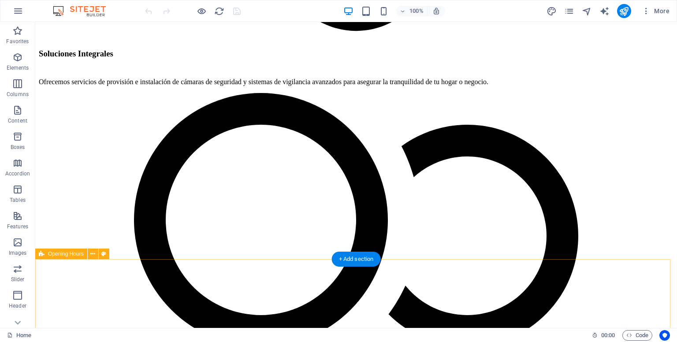
scroll to position [2432, 0]
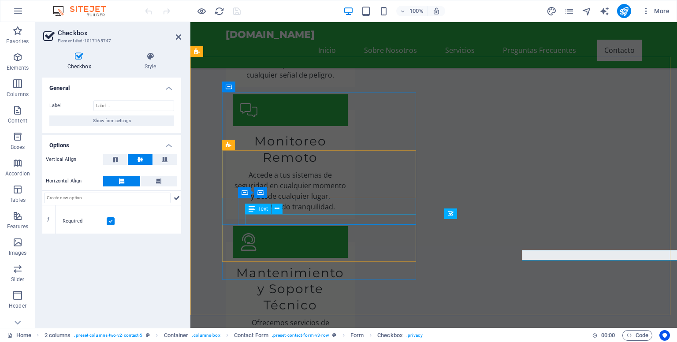
scroll to position [2401, 0]
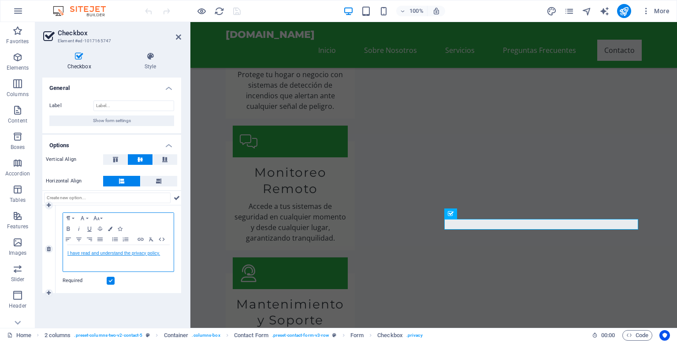
click at [157, 252] on link "I have read and understand the privacy policy." at bounding box center [113, 253] width 93 height 5
drag, startPoint x: 65, startPoint y: 252, endPoint x: 162, endPoint y: 257, distance: 97.5
click at [162, 257] on div "I have read and understand the privacy policy." at bounding box center [118, 258] width 111 height 26
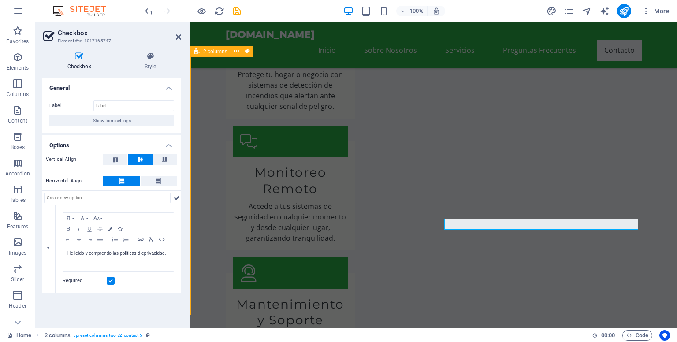
scroll to position [2432, 0]
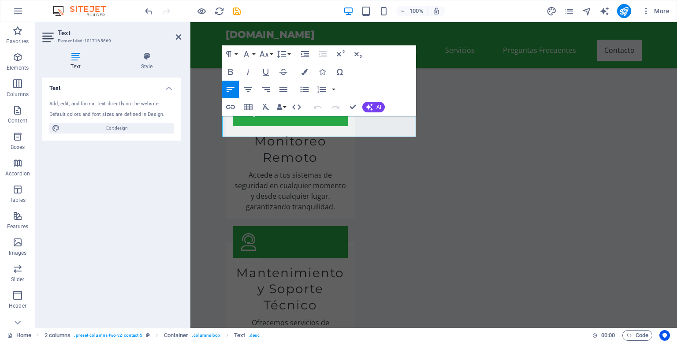
scroll to position [2401, 0]
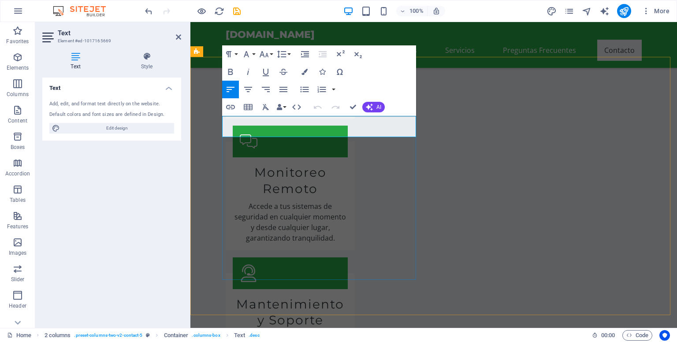
drag, startPoint x: 223, startPoint y: 120, endPoint x: 415, endPoint y: 128, distance: 191.9
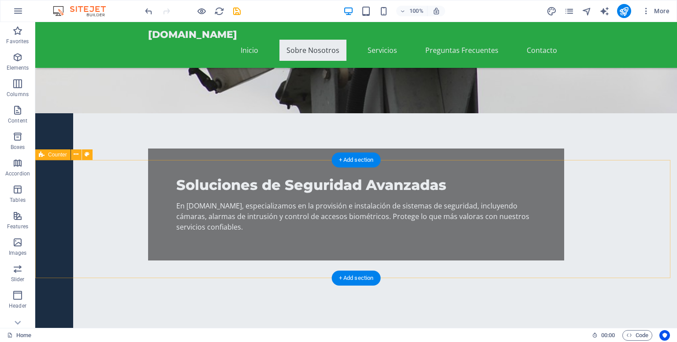
scroll to position [581, 0]
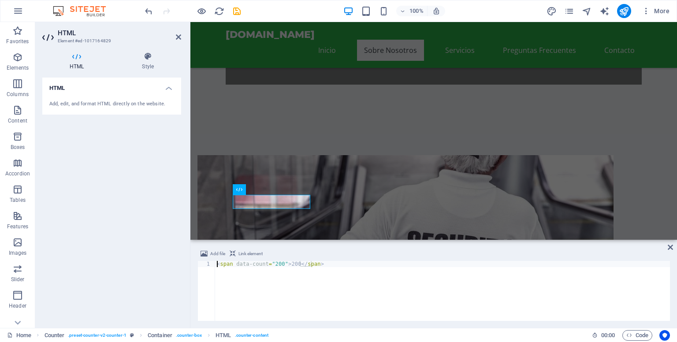
click at [286, 263] on div "< span data-count = "200" > 200 </ span >" at bounding box center [442, 297] width 455 height 72
type textarea "<span data-count="200">+200</span>"
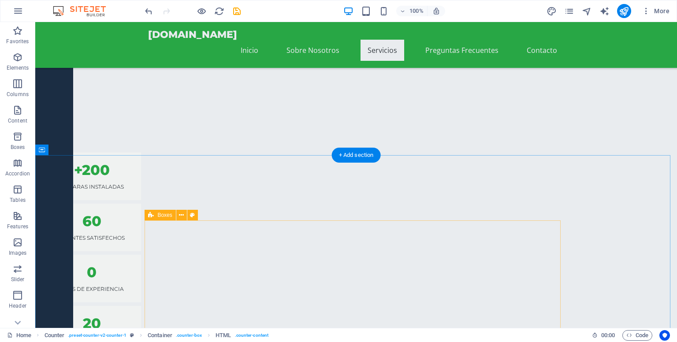
scroll to position [978, 0]
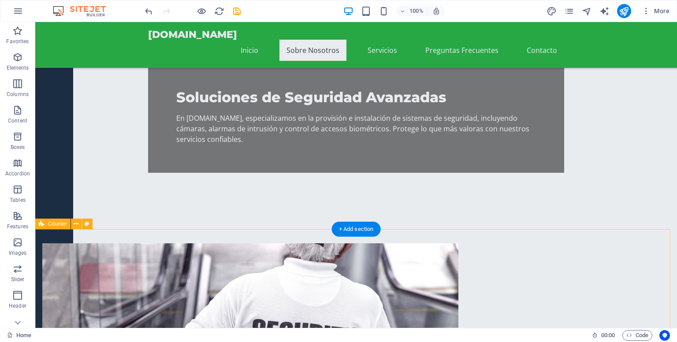
scroll to position [581, 0]
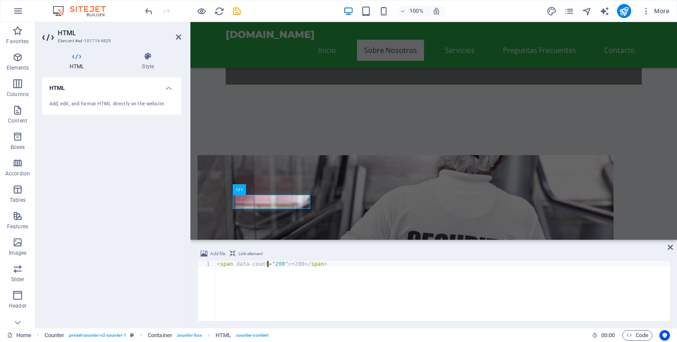
click at [268, 263] on div "< span data-count = "200" > +200 </ span >" at bounding box center [442, 297] width 455 height 72
type textarea "<span data-count="+200">+200</span>"
click at [129, 193] on div "HTML Add, edit, and format HTML directly on the website." at bounding box center [111, 199] width 139 height 243
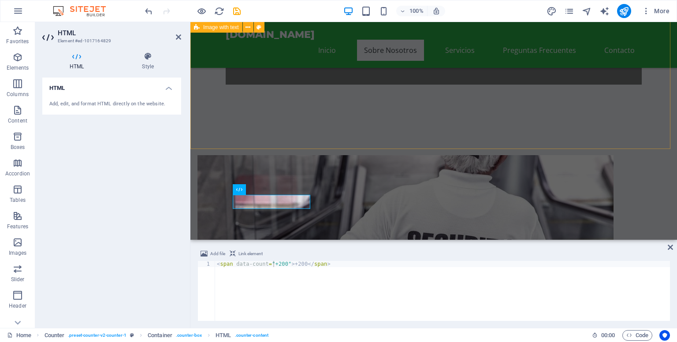
click at [272, 139] on div "Drop content here or Add elements Paste clipboard Acerca de nosotros IpVigilanc…" at bounding box center [433, 315] width 487 height 390
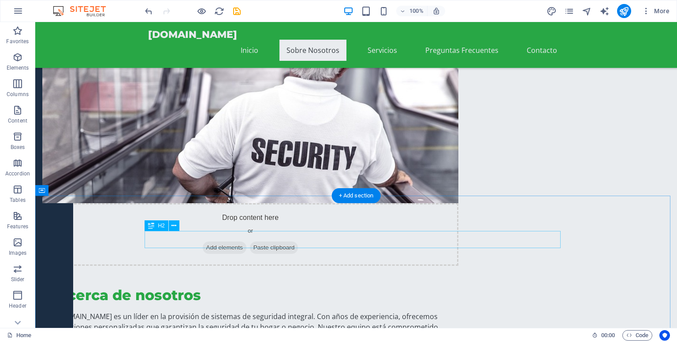
scroll to position [625, 0]
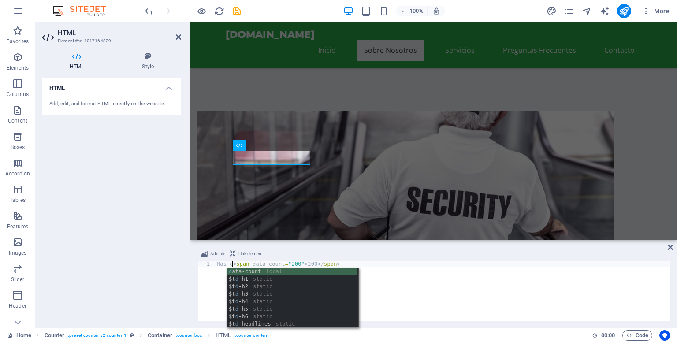
scroll to position [0, 2]
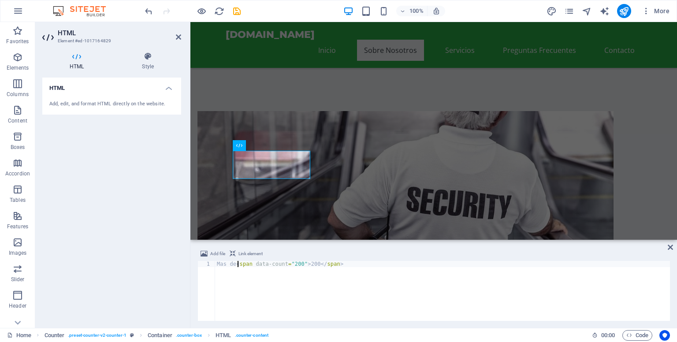
type textarea "Mas de <span data-count="200">200</span>"
click at [126, 185] on div "HTML Add, edit, and format HTML directly on the website." at bounding box center [111, 199] width 139 height 243
click at [334, 85] on div "Drop content here or Add elements Paste clipboard Acerca de nosotros IpVigilanc…" at bounding box center [433, 271] width 487 height 390
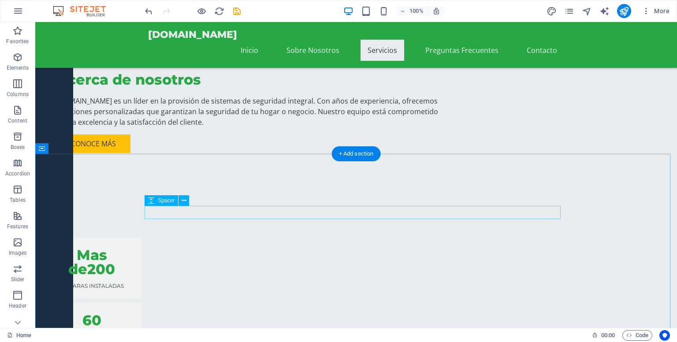
scroll to position [1066, 0]
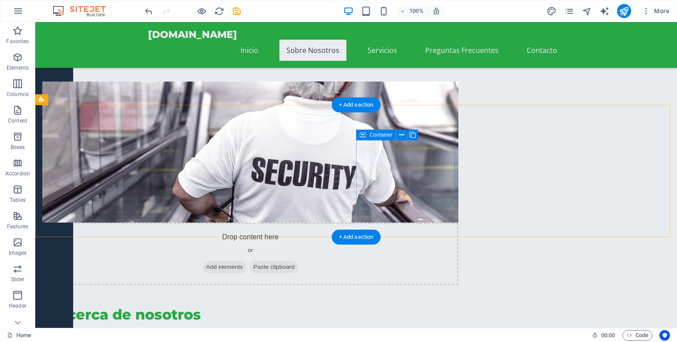
scroll to position [625, 0]
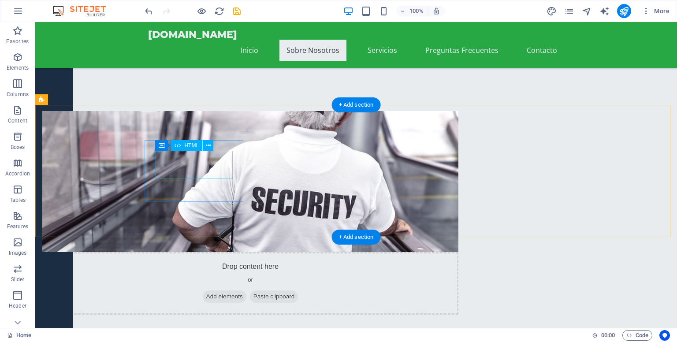
drag, startPoint x: 215, startPoint y: 158, endPoint x: 60, endPoint y: 157, distance: 155.1
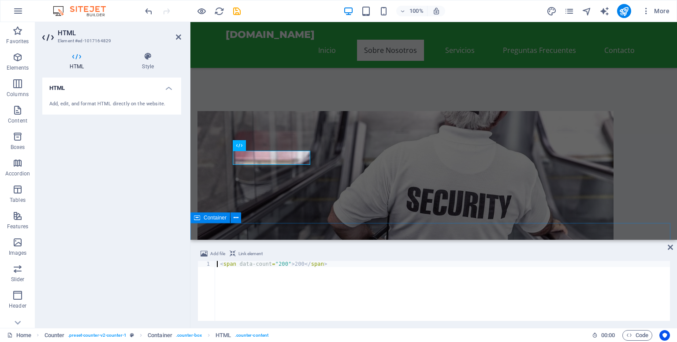
scroll to position [0, 0]
type textarea "+ <span data-count="200">200</span>"
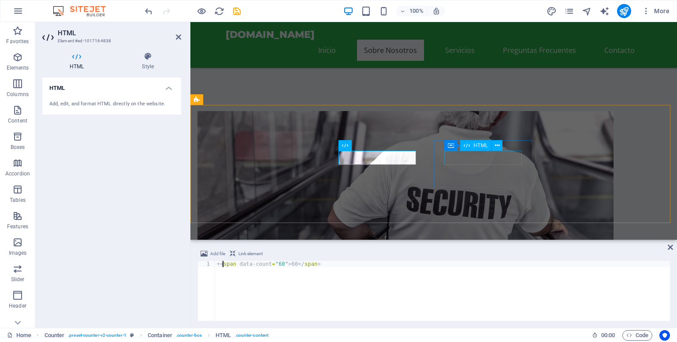
type textarea "+ <span data-count="60">60</span>"
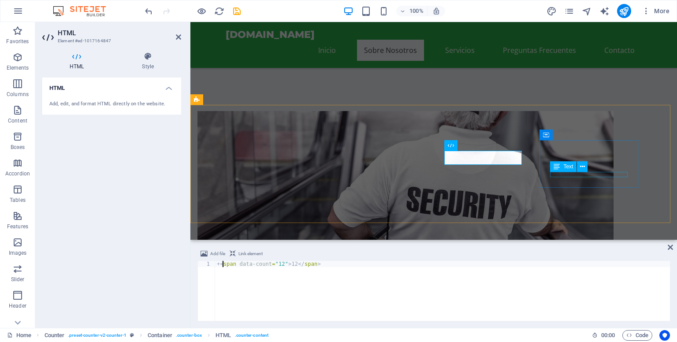
click at [569, 163] on div "Text" at bounding box center [563, 166] width 26 height 11
type textarea "+ <span data-count="12">12</span>"
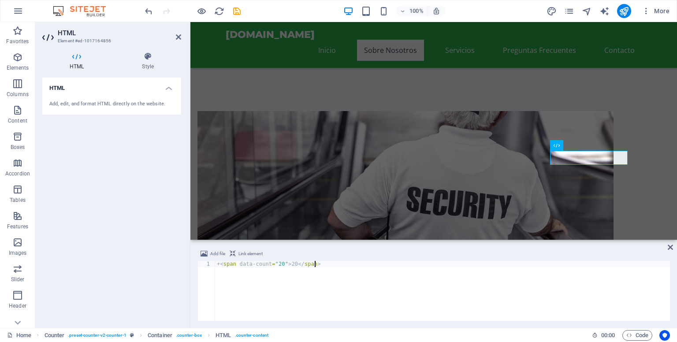
click at [293, 286] on div "+ < span data-count = "20" > 20 </ span >" at bounding box center [442, 297] width 455 height 72
type textarea "+ <span data-count="20">20</span>"
click at [155, 194] on div "HTML Add, edit, and format HTML directly on the website." at bounding box center [111, 199] width 139 height 243
click at [294, 46] on nav "Inicio Sobre Nosotros Servicios Preguntas Frecuentes Contacto" at bounding box center [434, 50] width 416 height 21
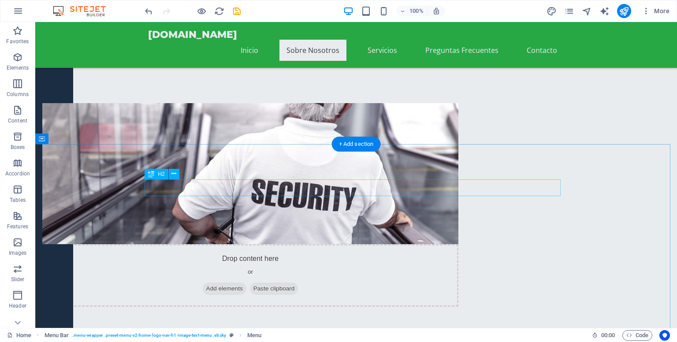
scroll to position [705, 0]
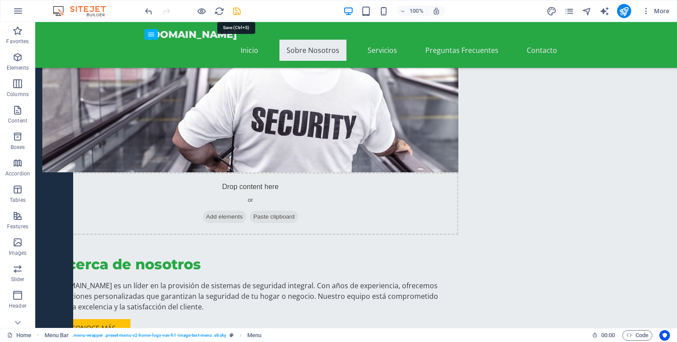
click at [233, 11] on icon "save" at bounding box center [237, 11] width 10 height 10
checkbox input "false"
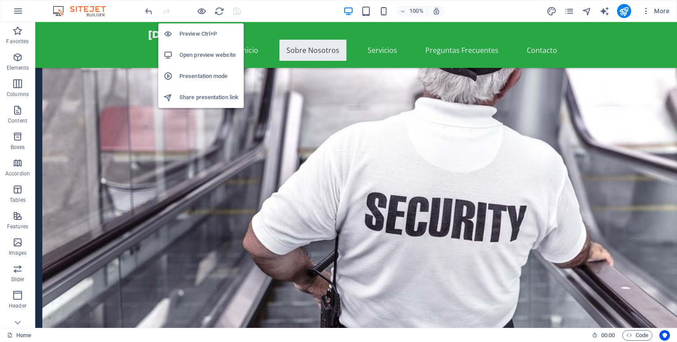
click at [209, 53] on h6 "Open preview website" at bounding box center [208, 55] width 59 height 11
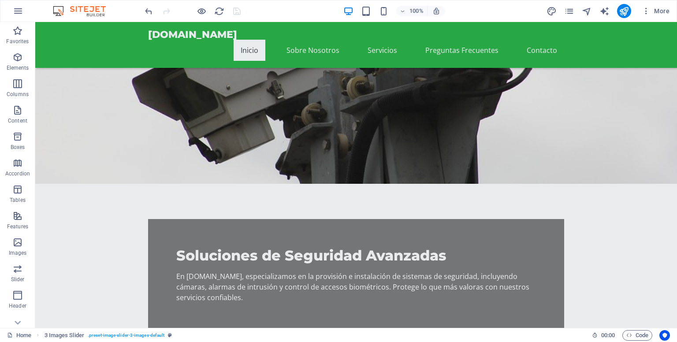
scroll to position [355, 0]
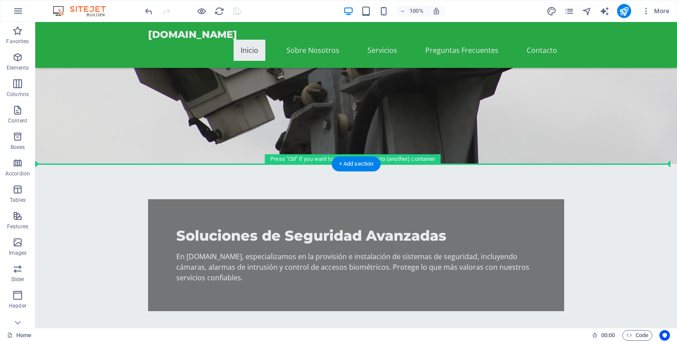
drag, startPoint x: 76, startPoint y: 100, endPoint x: 89, endPoint y: 196, distance: 96.9
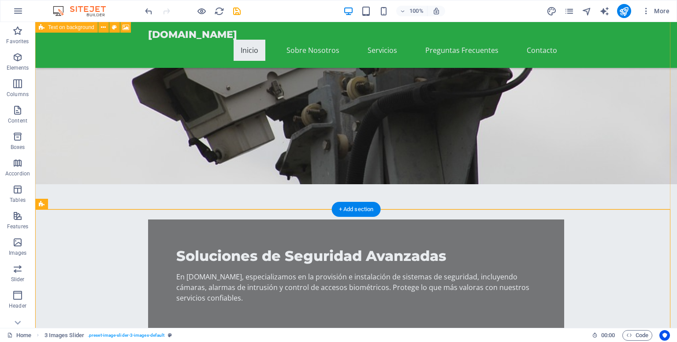
scroll to position [132, 0]
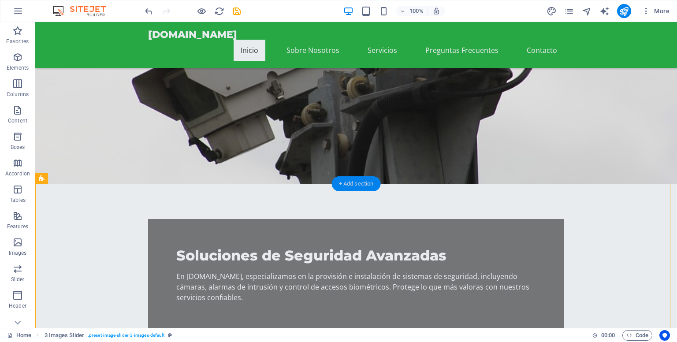
click at [369, 184] on div "+ Add section" at bounding box center [356, 183] width 49 height 15
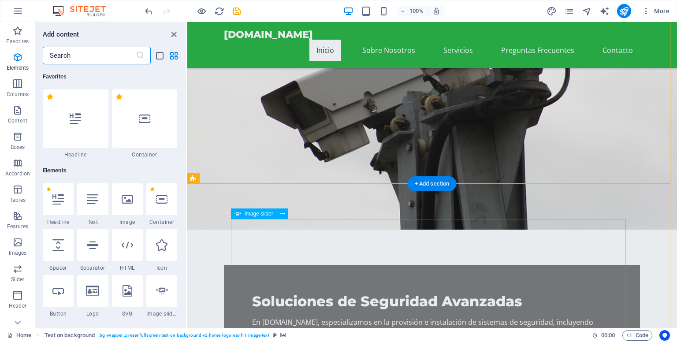
scroll to position [1542, 0]
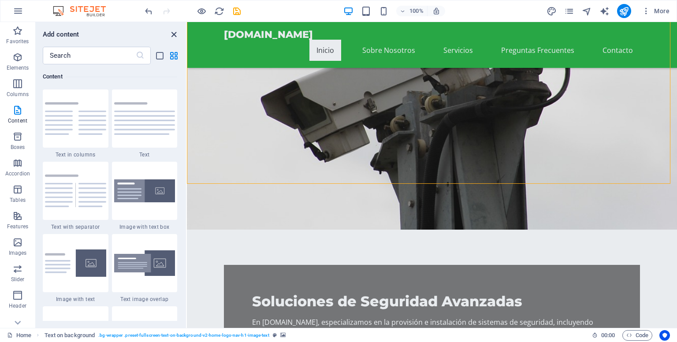
click at [175, 32] on icon "close panel" at bounding box center [174, 35] width 10 height 10
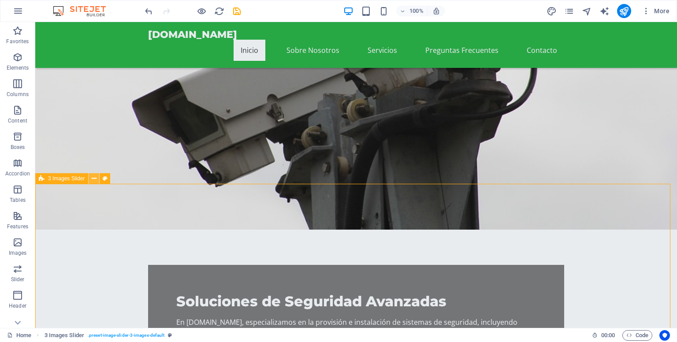
click at [93, 179] on icon at bounding box center [94, 178] width 5 height 9
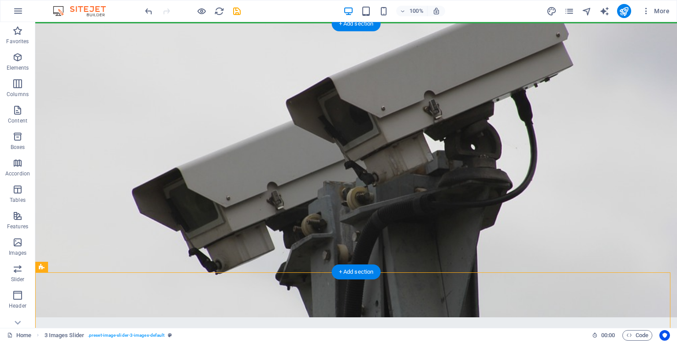
scroll to position [0, 0]
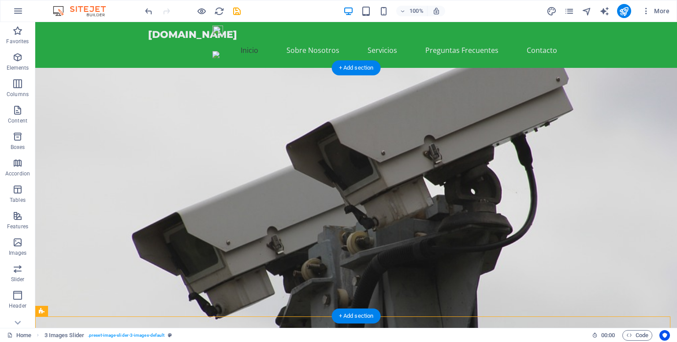
click at [83, 155] on figure at bounding box center [356, 215] width 642 height 294
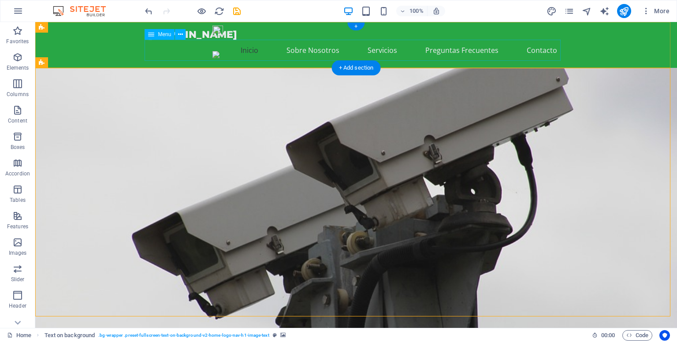
click at [294, 50] on nav "Inicio Sobre Nosotros Servicios Preguntas Frecuentes Contacto" at bounding box center [356, 50] width 416 height 21
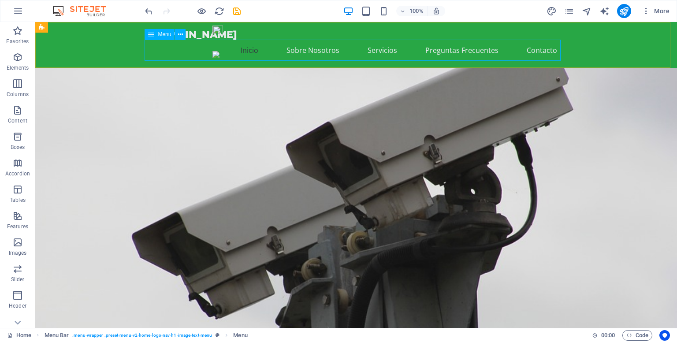
click at [151, 34] on icon at bounding box center [151, 34] width 6 height 11
click at [281, 52] on nav "Inicio Sobre Nosotros Servicios Preguntas Frecuentes Contacto" at bounding box center [356, 50] width 416 height 21
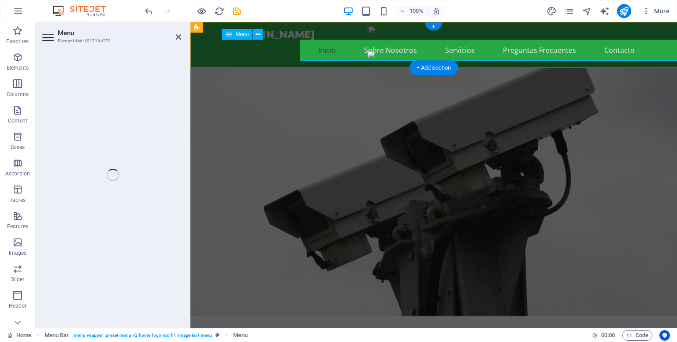
select select
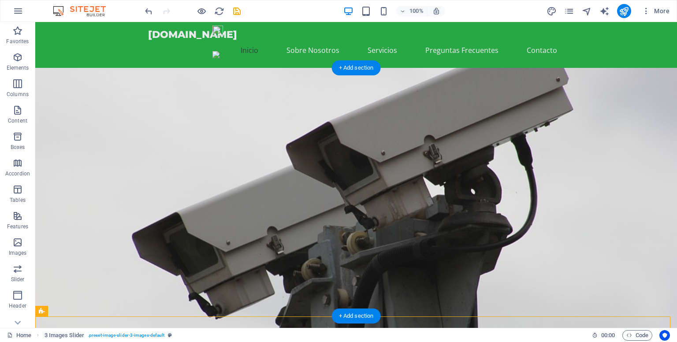
click at [375, 149] on figure at bounding box center [356, 215] width 642 height 294
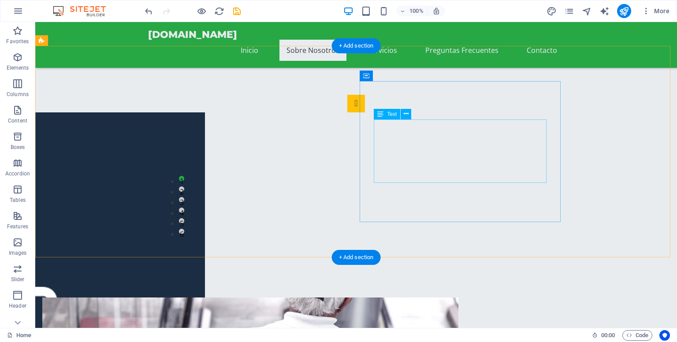
scroll to position [441, 0]
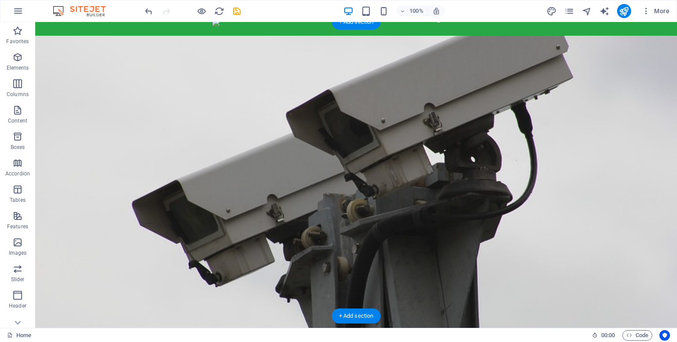
scroll to position [0, 0]
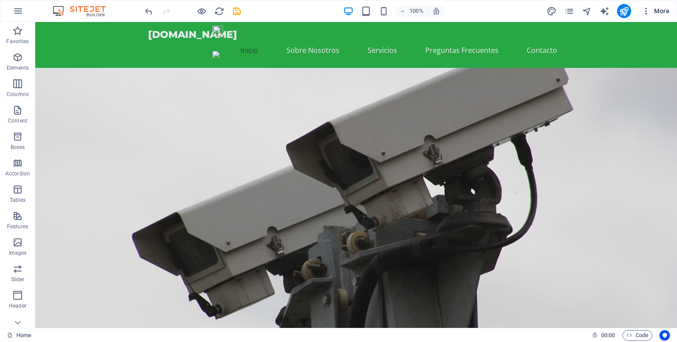
click at [646, 15] on icon "button" at bounding box center [646, 11] width 9 height 9
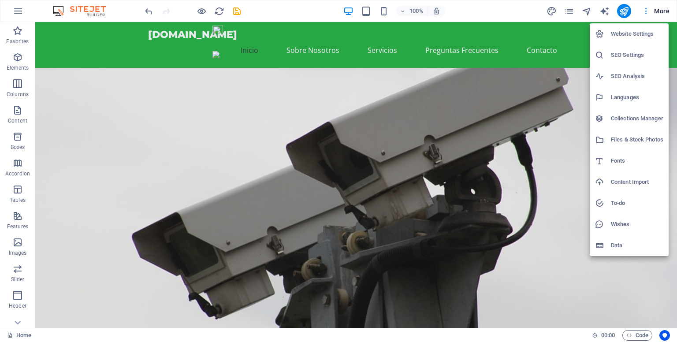
click at [646, 15] on div at bounding box center [338, 171] width 677 height 342
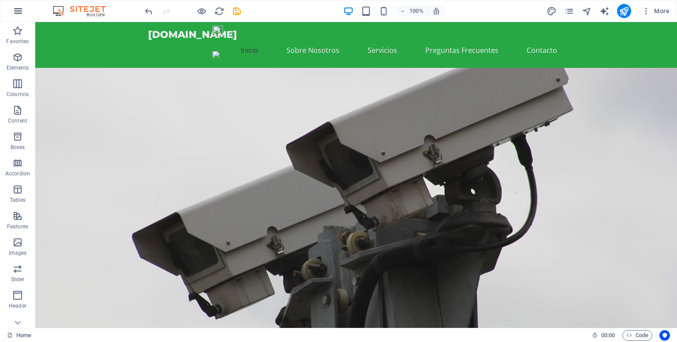
click at [20, 12] on icon "button" at bounding box center [18, 11] width 11 height 11
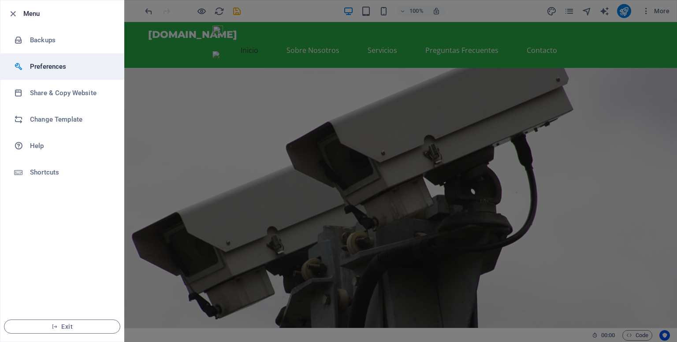
click at [52, 67] on h6 "Preferences" at bounding box center [71, 66] width 82 height 11
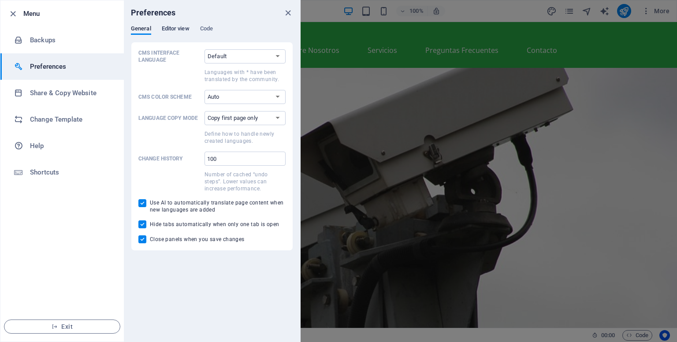
click at [174, 27] on span "Editor view" at bounding box center [176, 29] width 28 height 12
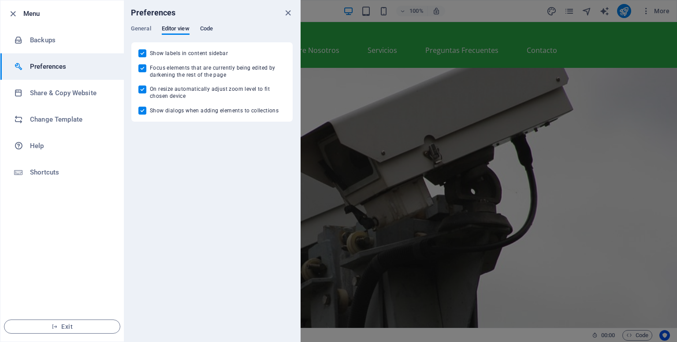
click at [207, 32] on span "Code" at bounding box center [206, 29] width 13 height 12
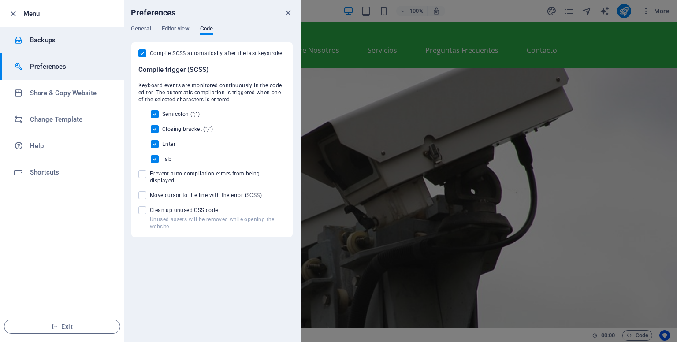
click at [44, 37] on h6 "Backups" at bounding box center [71, 40] width 82 height 11
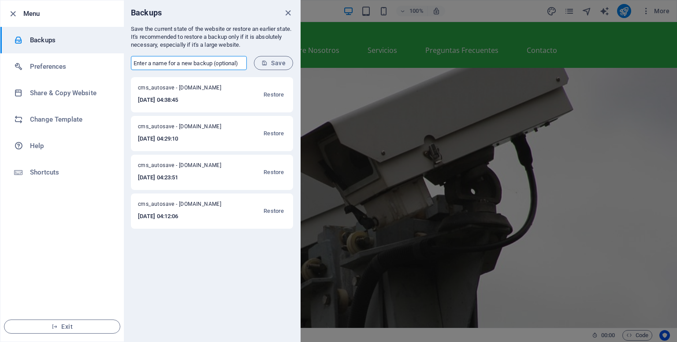
click at [146, 61] on input "text" at bounding box center [189, 63] width 116 height 14
type input "previo1 - ipvigilancia"
click at [274, 64] on span "Save" at bounding box center [273, 63] width 24 height 7
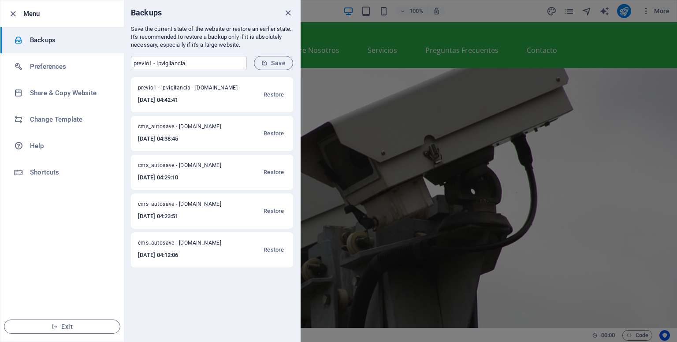
click at [625, 14] on div at bounding box center [338, 171] width 677 height 342
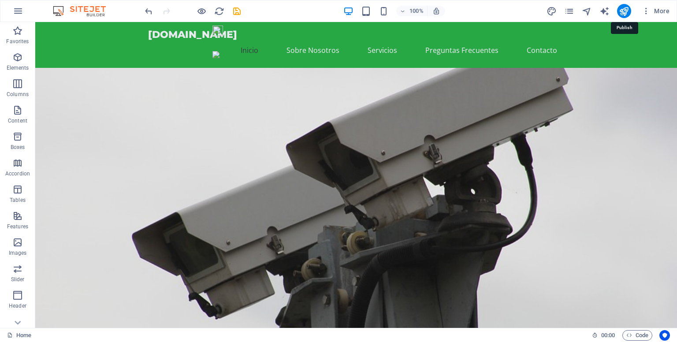
click at [625, 14] on icon "publish" at bounding box center [624, 11] width 10 height 10
checkbox input "false"
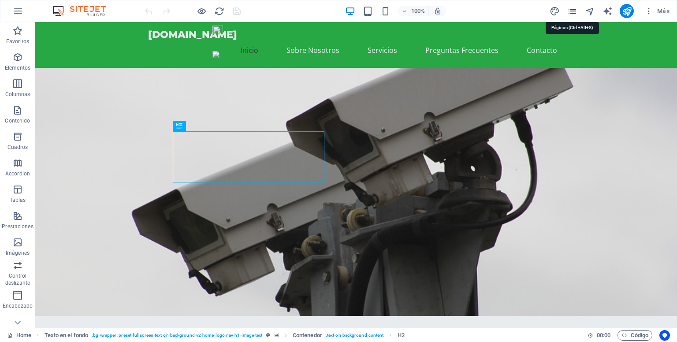
click at [571, 11] on icon "pages" at bounding box center [572, 11] width 10 height 10
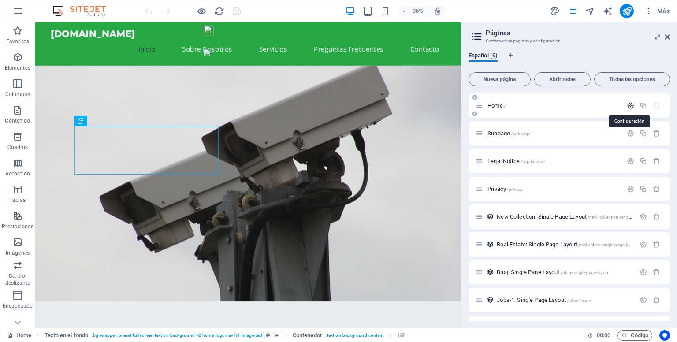
click at [629, 107] on icon "button" at bounding box center [630, 105] width 7 height 7
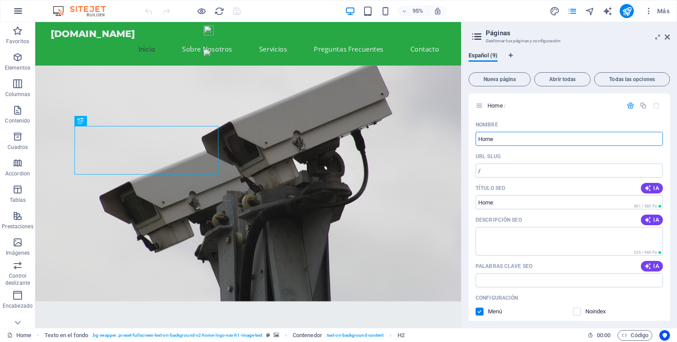
click at [18, 10] on icon "button" at bounding box center [18, 11] width 11 height 11
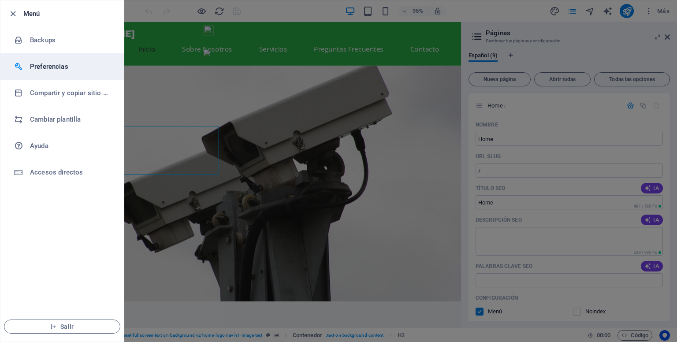
click at [49, 63] on h6 "Preferencias" at bounding box center [71, 66] width 82 height 11
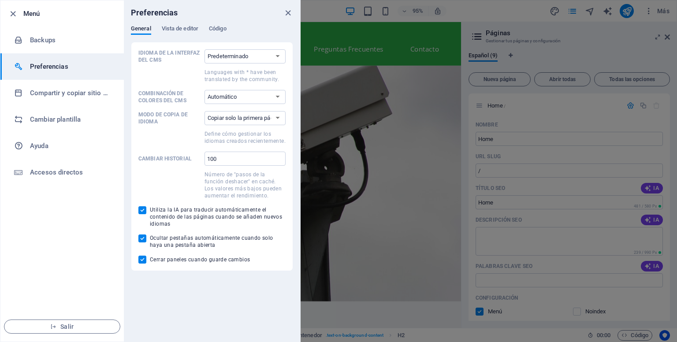
click at [423, 97] on div at bounding box center [338, 171] width 677 height 342
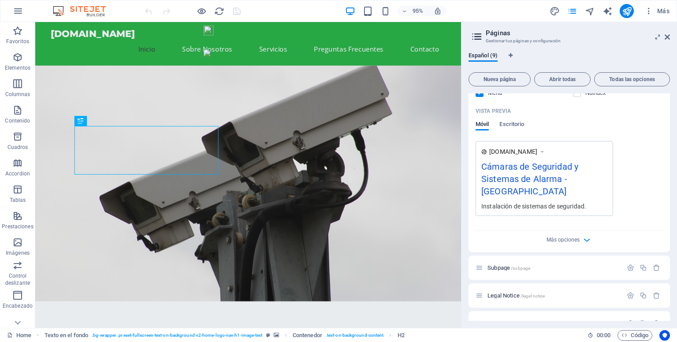
scroll to position [220, 0]
click at [555, 178] on div "Cámaras de Seguridad y Sistemas de Alarma - [GEOGRAPHIC_DATA]" at bounding box center [544, 179] width 126 height 42
click at [584, 233] on icon "button" at bounding box center [587, 238] width 10 height 10
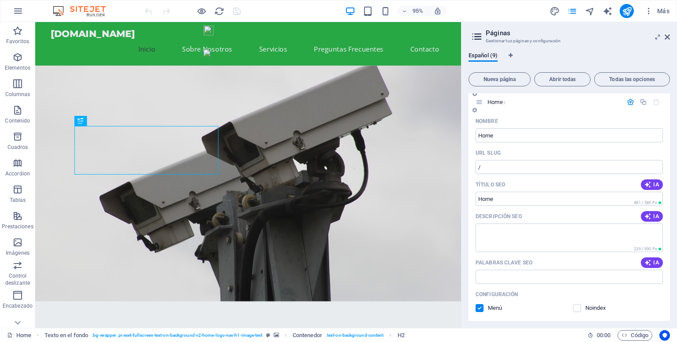
scroll to position [0, 0]
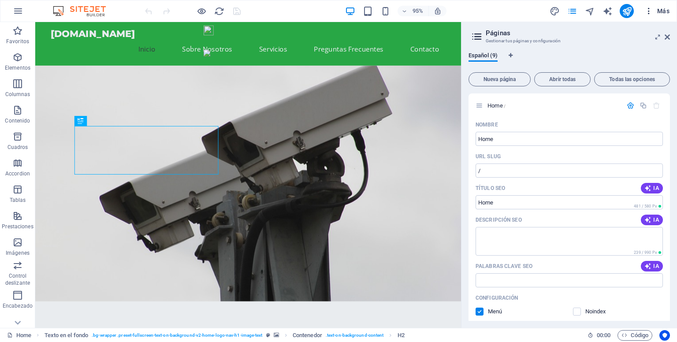
click at [652, 9] on icon "button" at bounding box center [648, 11] width 9 height 9
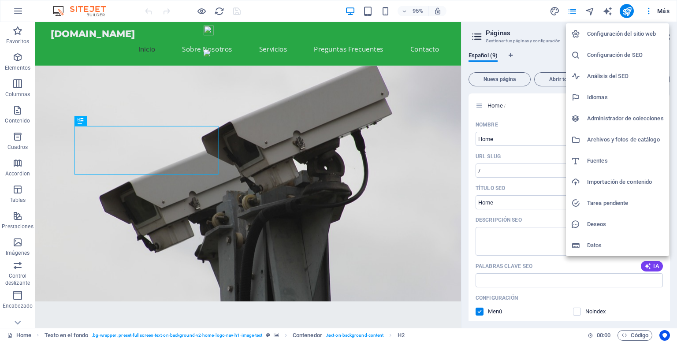
click at [620, 33] on h6 "Configuración del sitio web" at bounding box center [625, 34] width 77 height 11
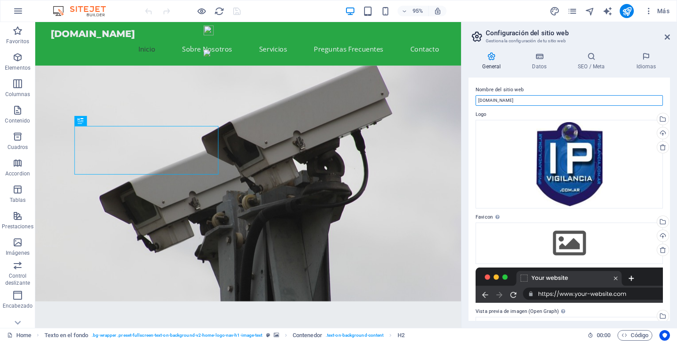
click at [530, 102] on input "[DOMAIN_NAME]" at bounding box center [569, 100] width 187 height 11
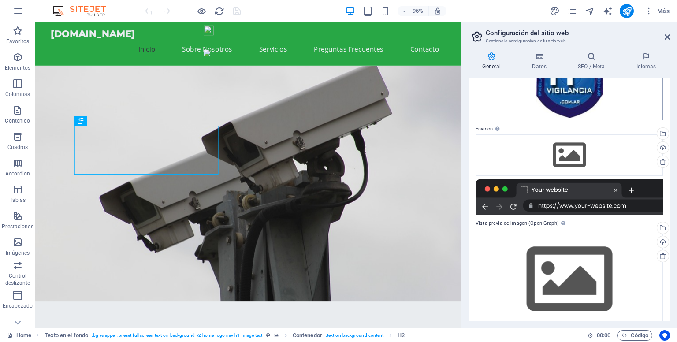
scroll to position [104, 0]
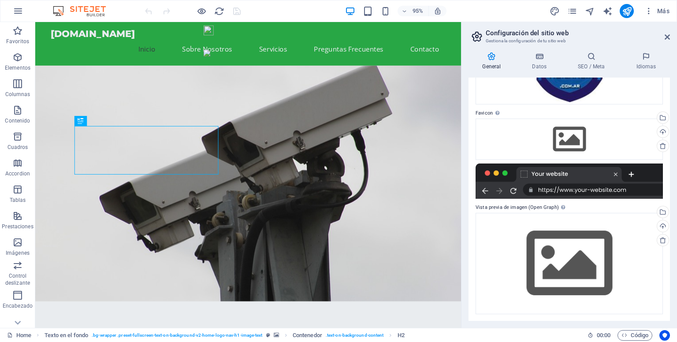
click at [545, 173] on div at bounding box center [569, 181] width 187 height 35
click at [545, 174] on div at bounding box center [569, 181] width 187 height 35
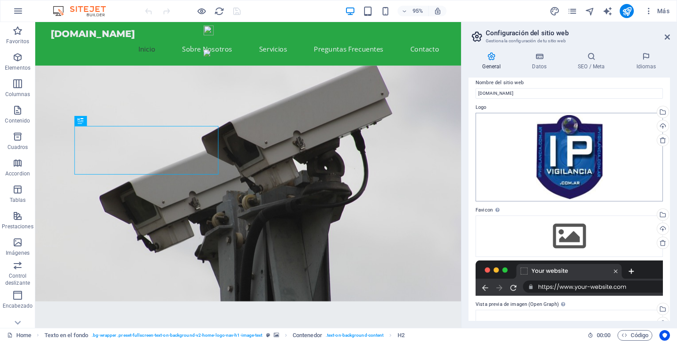
scroll to position [0, 0]
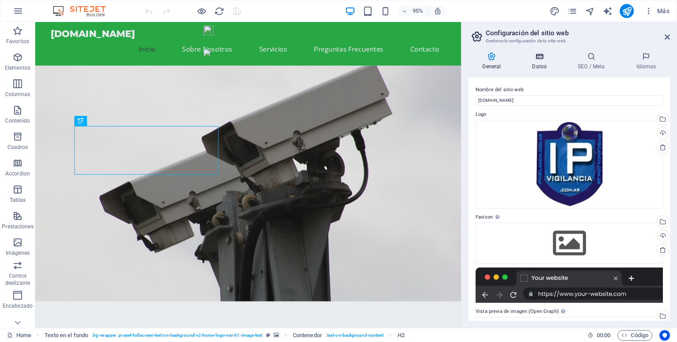
click at [542, 60] on icon at bounding box center [539, 56] width 42 height 9
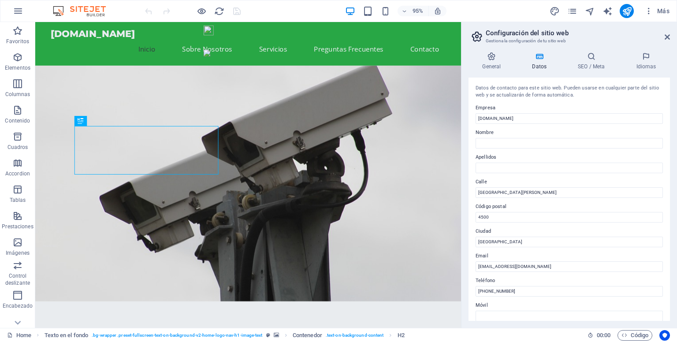
click at [535, 60] on icon at bounding box center [539, 56] width 42 height 9
click at [580, 60] on icon at bounding box center [591, 56] width 55 height 9
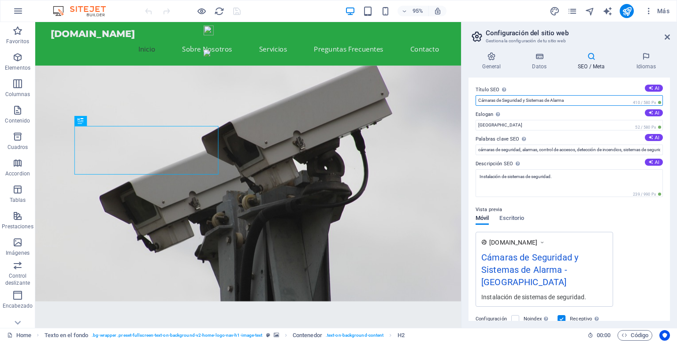
click at [478, 98] on input "Cámaras de Seguridad y Sistemas de Alarma" at bounding box center [569, 100] width 187 height 11
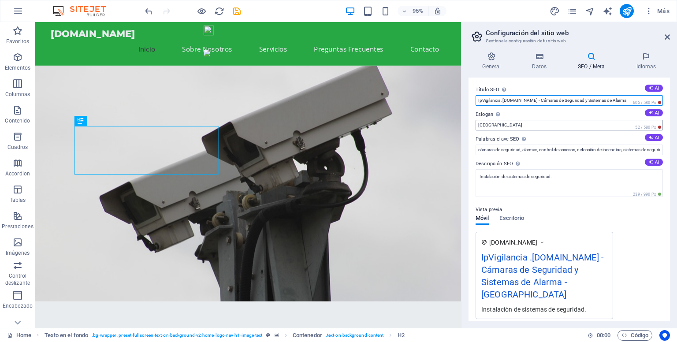
type input "IpVigilancia .[DOMAIN_NAME] - Cámaras de Seguridad y Sistemas de Alarma"
click at [485, 125] on input "[GEOGRAPHIC_DATA]" at bounding box center [569, 125] width 187 height 11
click at [648, 113] on icon at bounding box center [650, 112] width 5 height 5
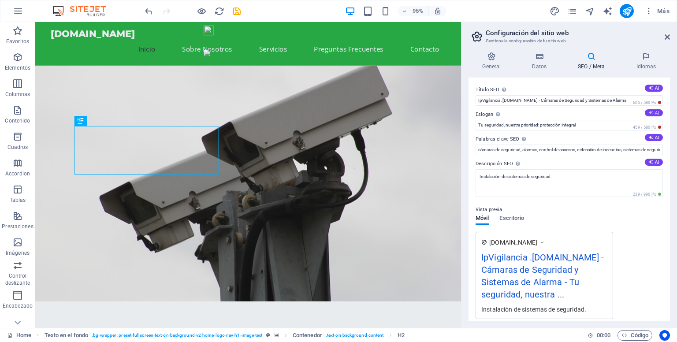
click at [651, 114] on icon at bounding box center [650, 112] width 5 height 5
click at [645, 111] on button "AI" at bounding box center [654, 112] width 18 height 7
click at [649, 112] on icon at bounding box center [650, 112] width 5 height 5
type input "Seguridad y tranquilidad para tu hogar y negocio"
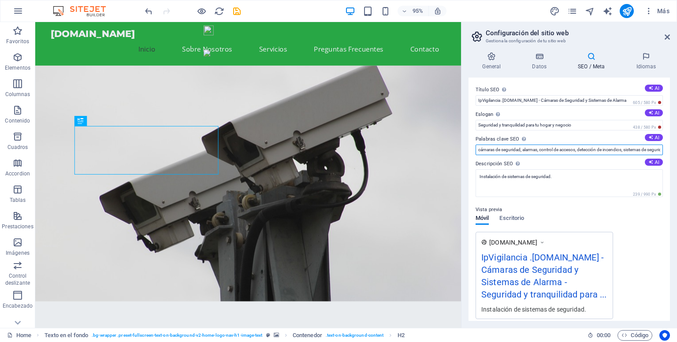
click at [569, 150] on input "cámaras de seguridad, alarmas, control de accesos, detección de incendios, sist…" at bounding box center [569, 150] width 187 height 11
click at [648, 162] on icon at bounding box center [650, 162] width 5 height 5
type textarea "Protege lo que más valoras con nuestras soluciones de seguridad avanzada: cámar…"
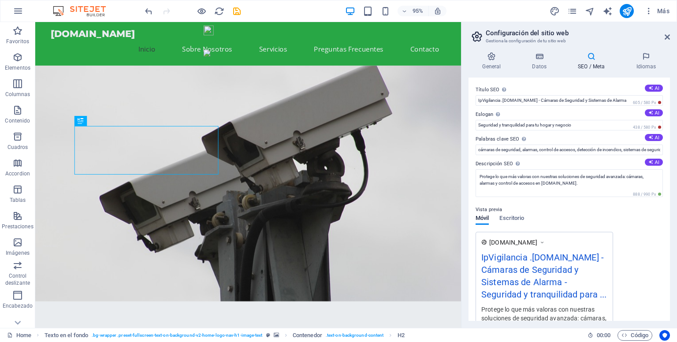
click at [647, 224] on div "Vista previa Móvil Escritorio [DOMAIN_NAME] IpVigilancia .[DOMAIN_NAME] - Cámar…" at bounding box center [569, 271] width 187 height 148
click at [495, 61] on h4 "General" at bounding box center [494, 61] width 50 height 19
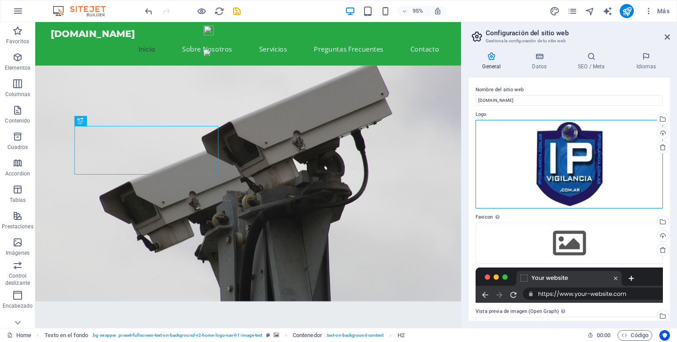
click at [592, 160] on div "Arrastra archivos aquí, haz clic para escoger archivos o selecciona archivos de…" at bounding box center [569, 164] width 187 height 89
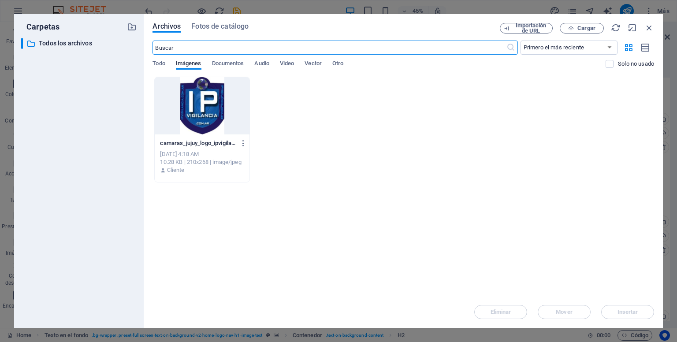
click at [201, 106] on div at bounding box center [202, 105] width 94 height 57
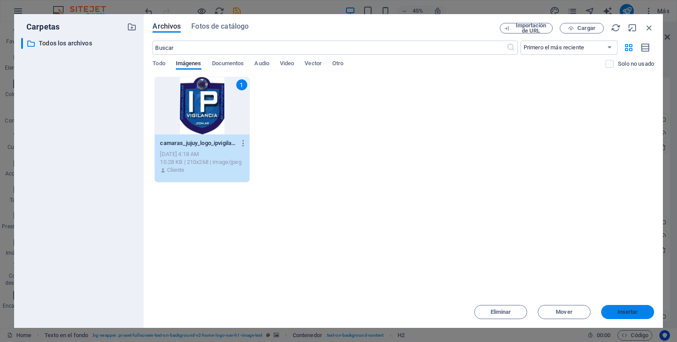
click at [623, 308] on button "Insertar" at bounding box center [627, 312] width 53 height 14
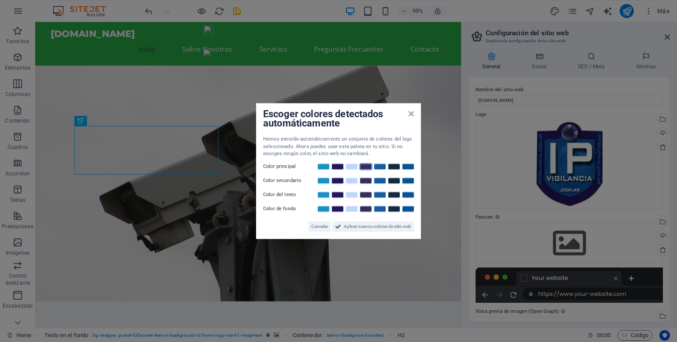
click at [366, 166] on link at bounding box center [365, 166] width 13 height 7
click at [381, 181] on link at bounding box center [379, 180] width 13 height 7
click at [353, 197] on link at bounding box center [351, 194] width 13 height 7
click at [407, 210] on link at bounding box center [408, 208] width 13 height 7
click at [374, 225] on span "Aplicar nuevos colores de sitio web" at bounding box center [377, 226] width 67 height 11
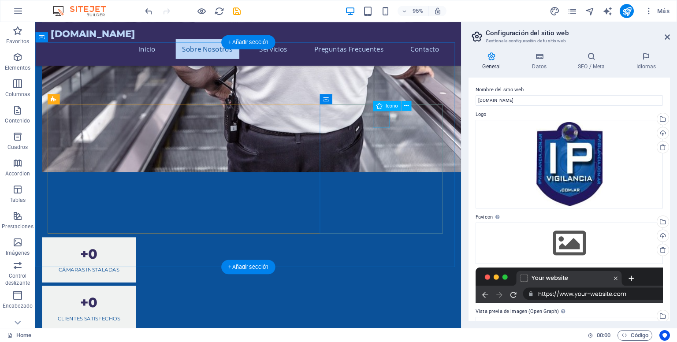
scroll to position [749, 0]
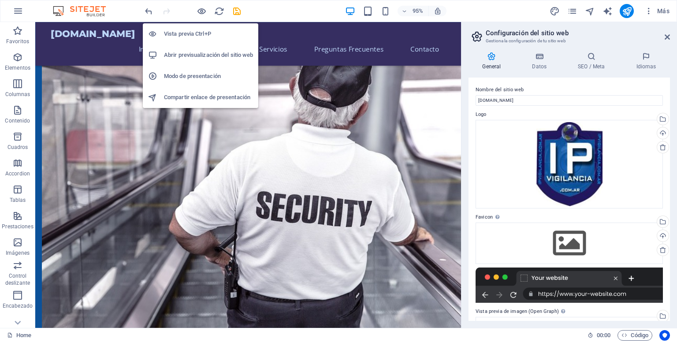
click at [206, 53] on h6 "Abrir previsualización del sitio web" at bounding box center [208, 55] width 89 height 11
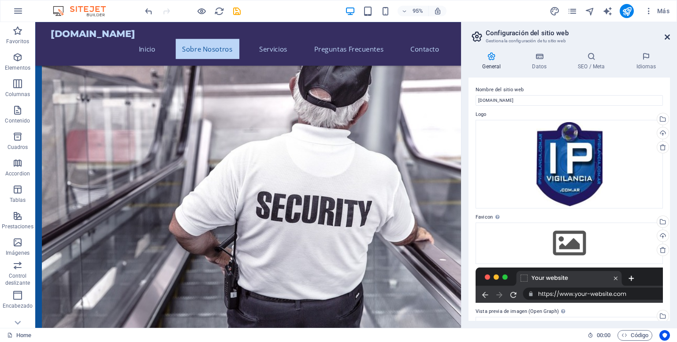
click at [667, 36] on icon at bounding box center [667, 36] width 5 height 7
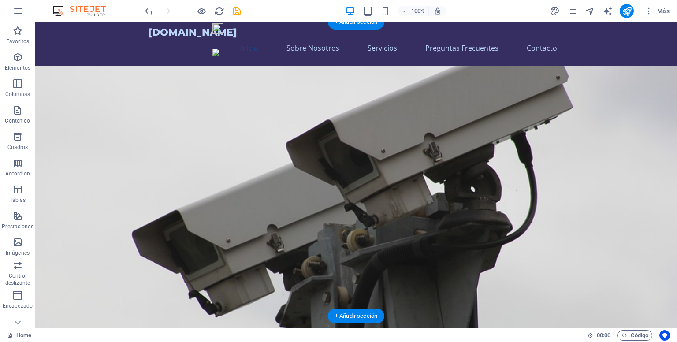
scroll to position [0, 0]
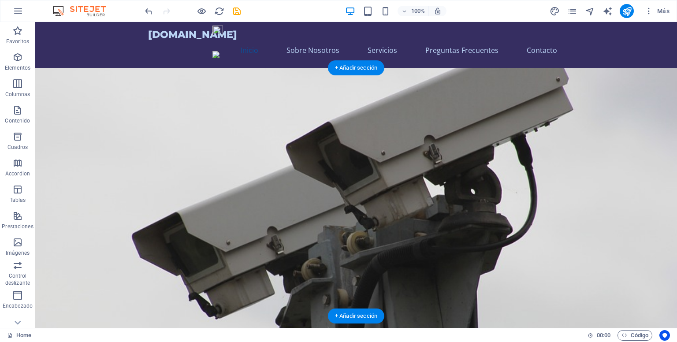
click at [510, 103] on figure at bounding box center [356, 215] width 642 height 294
click at [194, 35] on div "[DOMAIN_NAME]" at bounding box center [356, 34] width 416 height 11
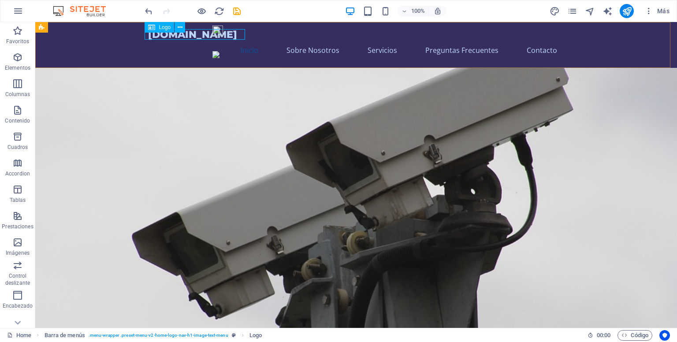
click at [157, 27] on div "Logo" at bounding box center [160, 27] width 30 height 11
click at [209, 35] on div "[DOMAIN_NAME]" at bounding box center [356, 34] width 416 height 11
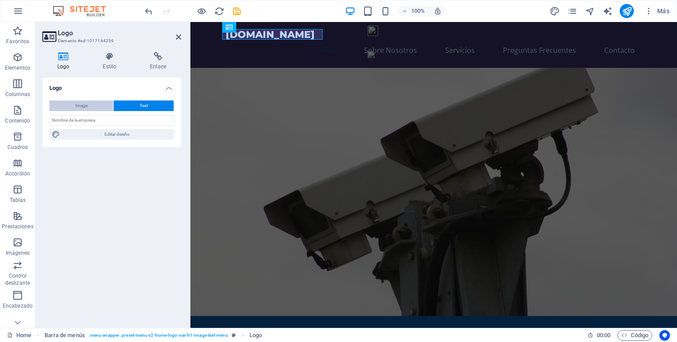
click at [83, 105] on span "Image" at bounding box center [81, 105] width 12 height 11
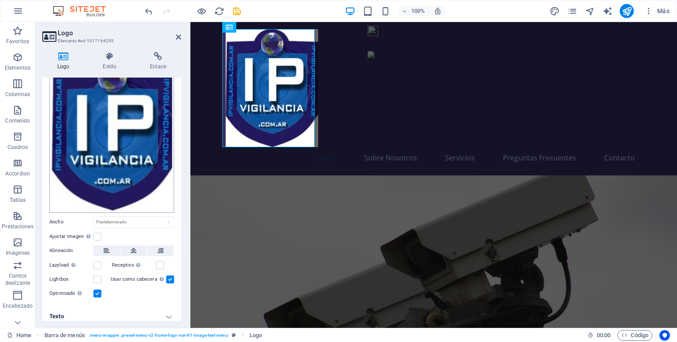
scroll to position [63, 0]
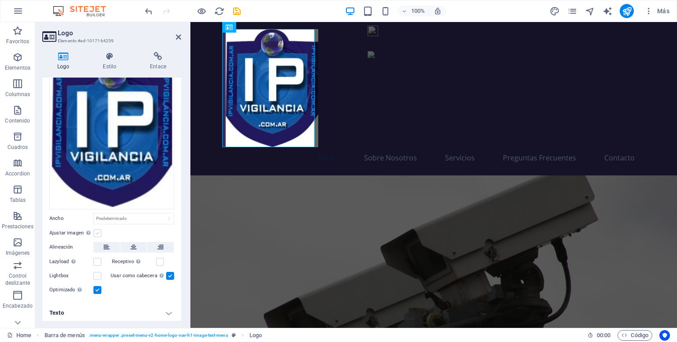
click at [100, 231] on label at bounding box center [97, 233] width 8 height 8
click at [0, 0] on input "Ajustar imagen Ajustar imagen automáticamente a un ancho y alto fijo" at bounding box center [0, 0] width 0 height 0
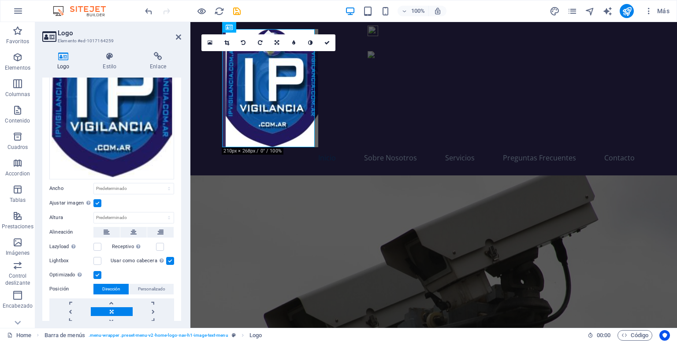
scroll to position [108, 0]
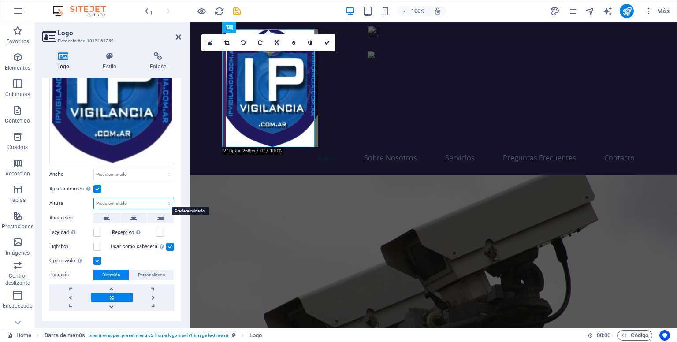
click at [167, 202] on select "Predeterminado automático px" at bounding box center [134, 203] width 80 height 11
click at [94, 198] on select "Predeterminado automático px" at bounding box center [134, 203] width 80 height 11
click at [169, 199] on select "Predeterminado automático px" at bounding box center [134, 203] width 80 height 11
click at [94, 198] on select "Predeterminado automático px" at bounding box center [134, 203] width 80 height 11
click at [166, 199] on select "Predeterminado automático px" at bounding box center [134, 203] width 80 height 11
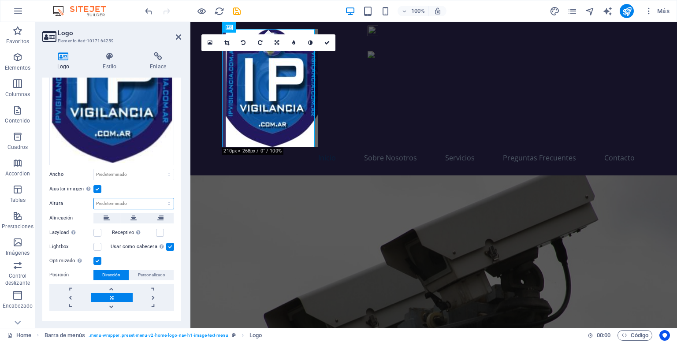
select select "px"
click at [160, 198] on select "Predeterminado automático px" at bounding box center [134, 203] width 80 height 11
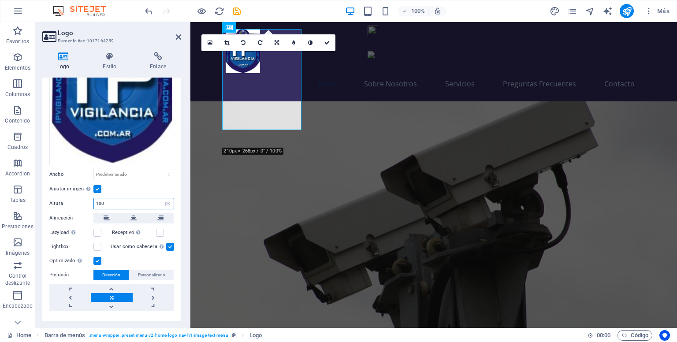
type input "100"
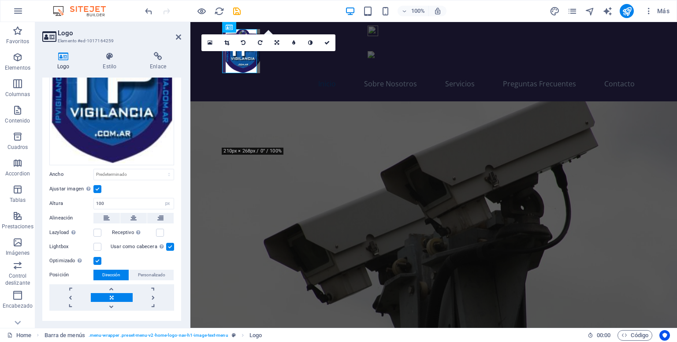
click at [264, 101] on figure at bounding box center [433, 225] width 487 height 248
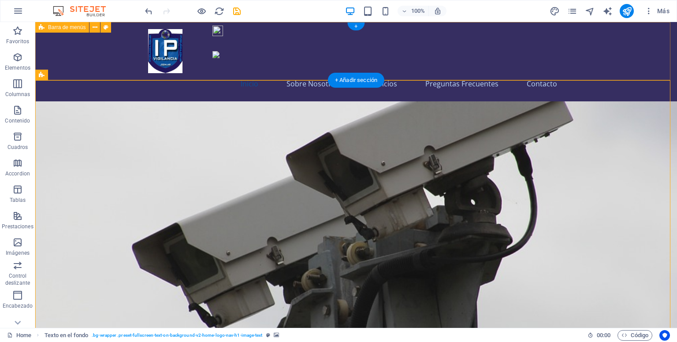
click at [227, 71] on div "Inicio Sobre Nosotros Servicios Preguntas Frecuentes Contacto" at bounding box center [356, 61] width 642 height 79
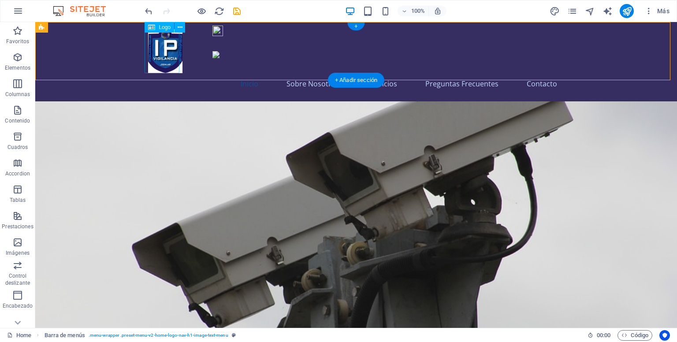
click at [175, 69] on div at bounding box center [356, 51] width 416 height 44
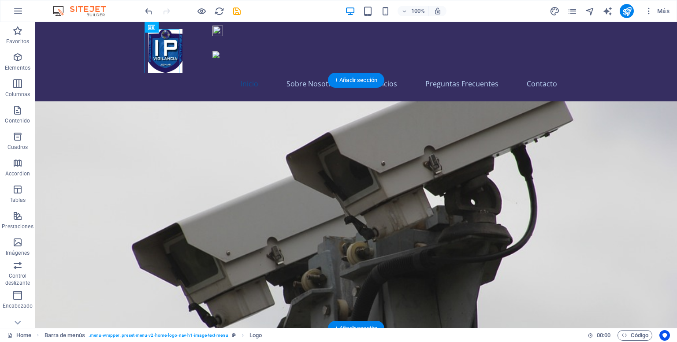
click at [90, 101] on figure at bounding box center [356, 225] width 642 height 248
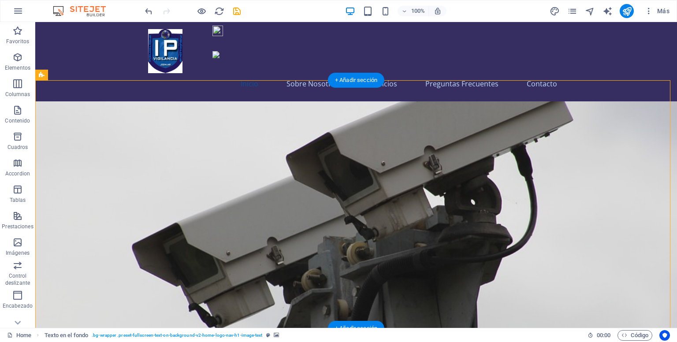
click at [119, 101] on figure at bounding box center [356, 225] width 642 height 248
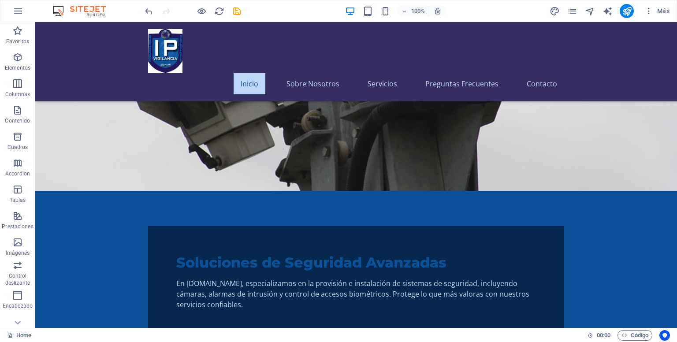
scroll to position [132, 0]
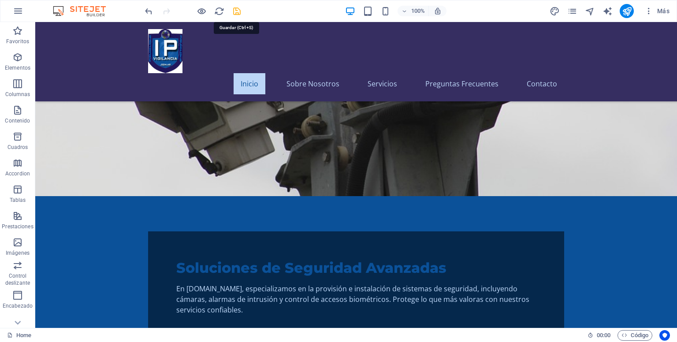
click at [235, 8] on icon "save" at bounding box center [237, 11] width 10 height 10
checkbox input "false"
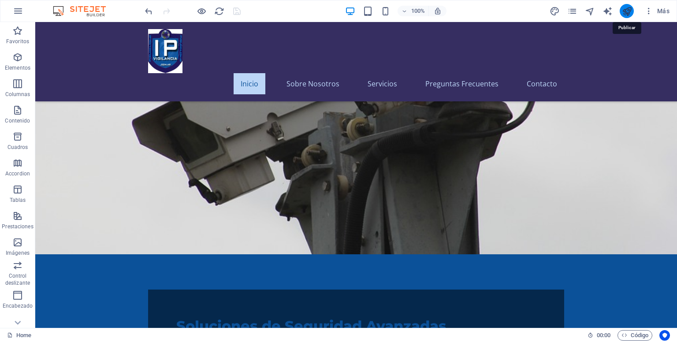
click at [627, 11] on icon "publish" at bounding box center [627, 11] width 10 height 10
